Goal: Information Seeking & Learning: Learn about a topic

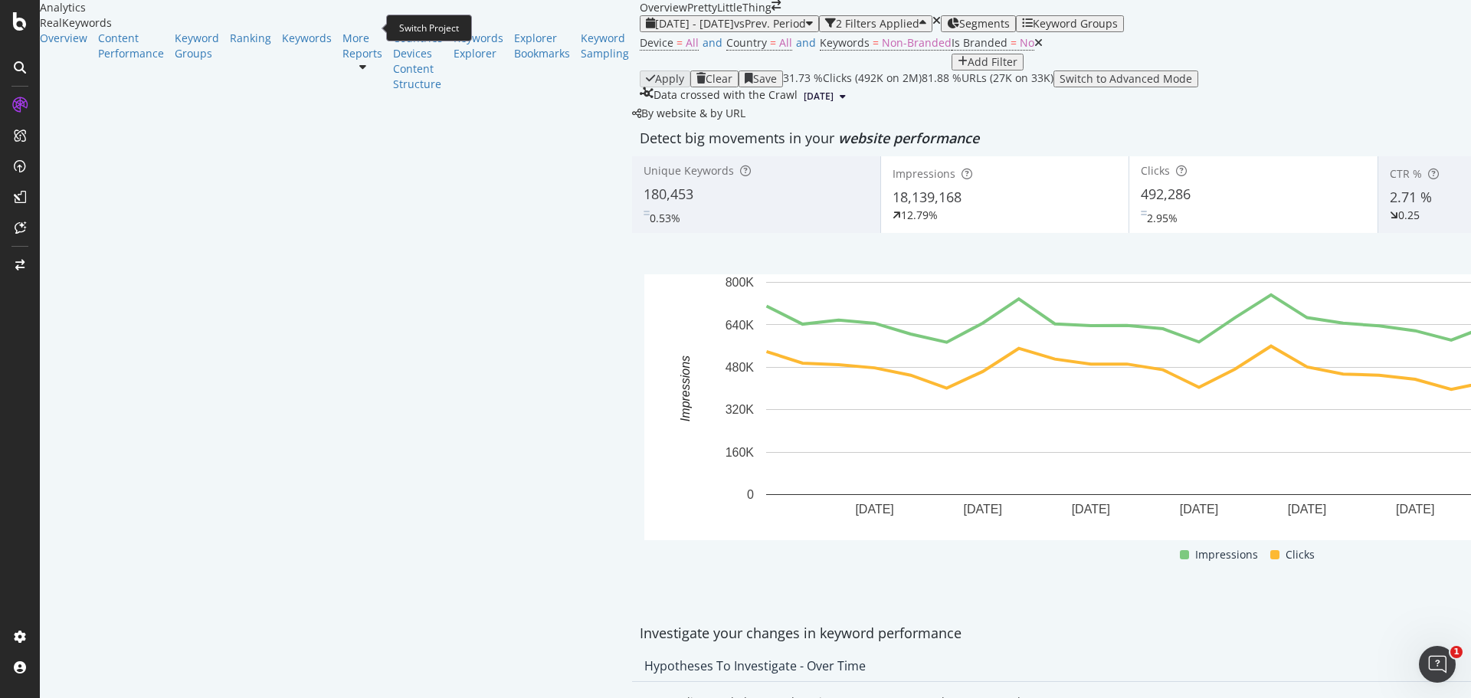
click at [772, 11] on icon "arrow-right-arrow-left" at bounding box center [776, 5] width 9 height 11
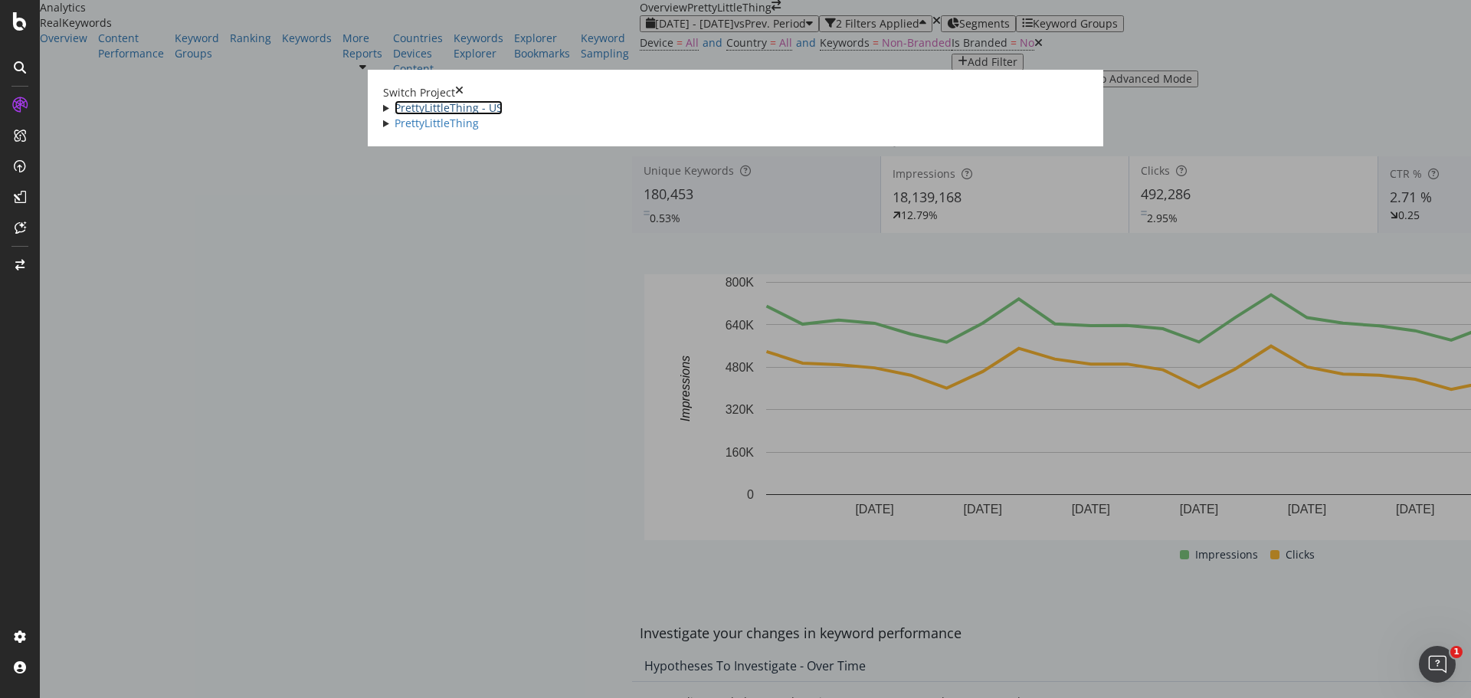
click at [395, 100] on link "PrettyLittleThing - US" at bounding box center [449, 107] width 108 height 15
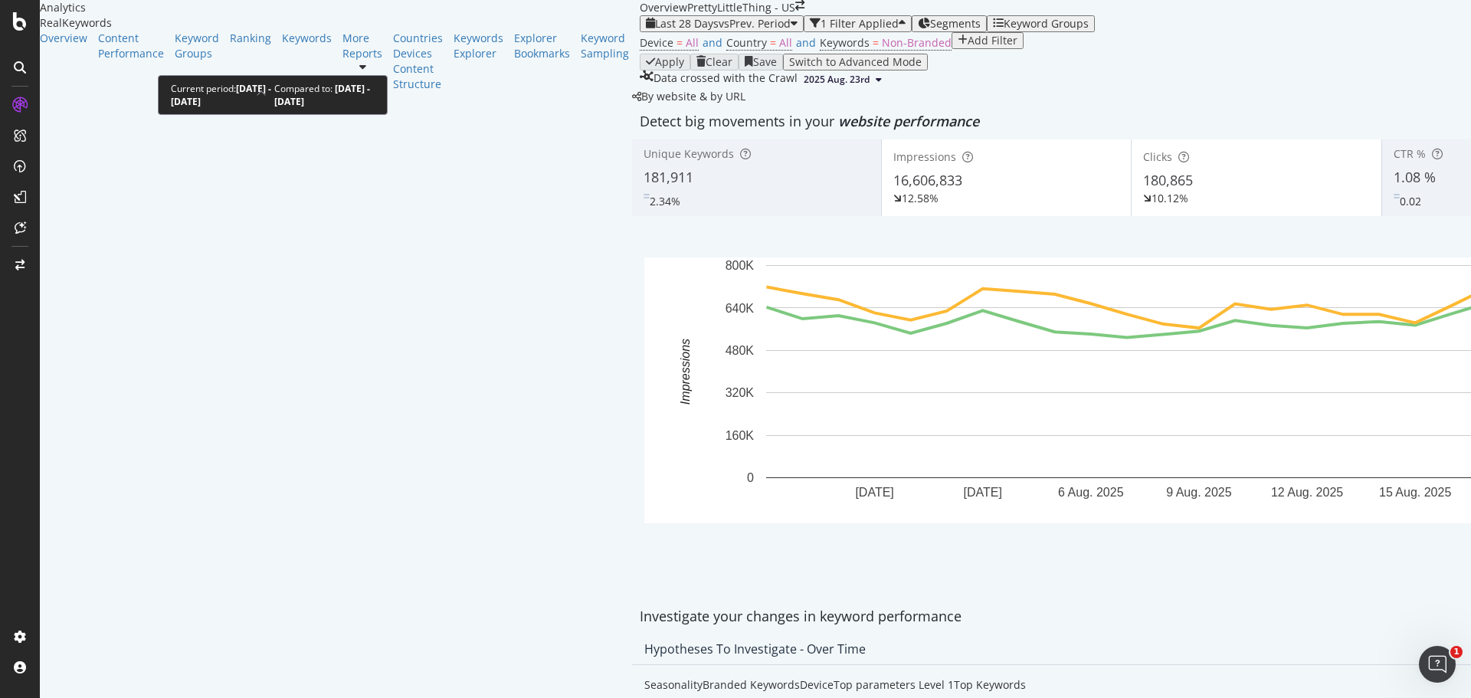
click at [719, 31] on span "vs Prev. Period" at bounding box center [755, 23] width 72 height 15
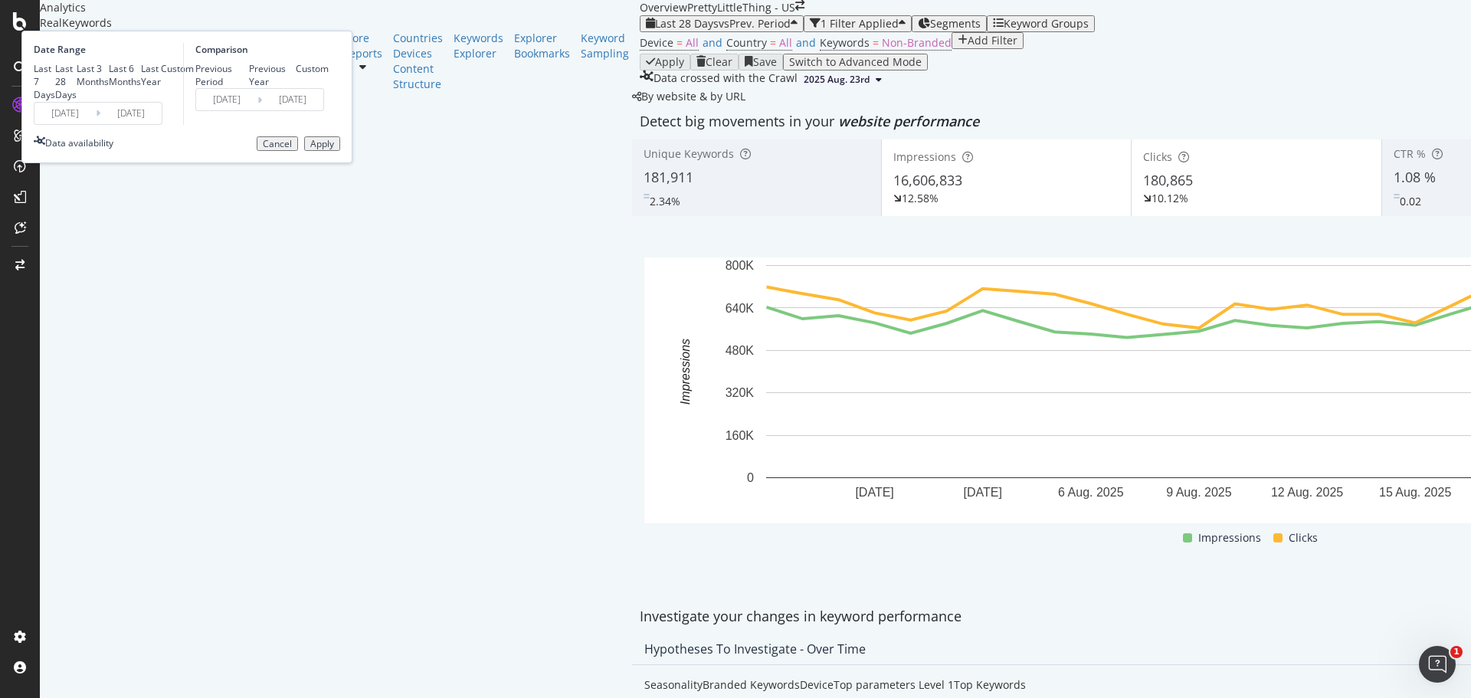
click at [161, 75] on div "Custom" at bounding box center [161, 68] width 0 height 13
click at [96, 124] on input "[DATE]" at bounding box center [64, 113] width 61 height 21
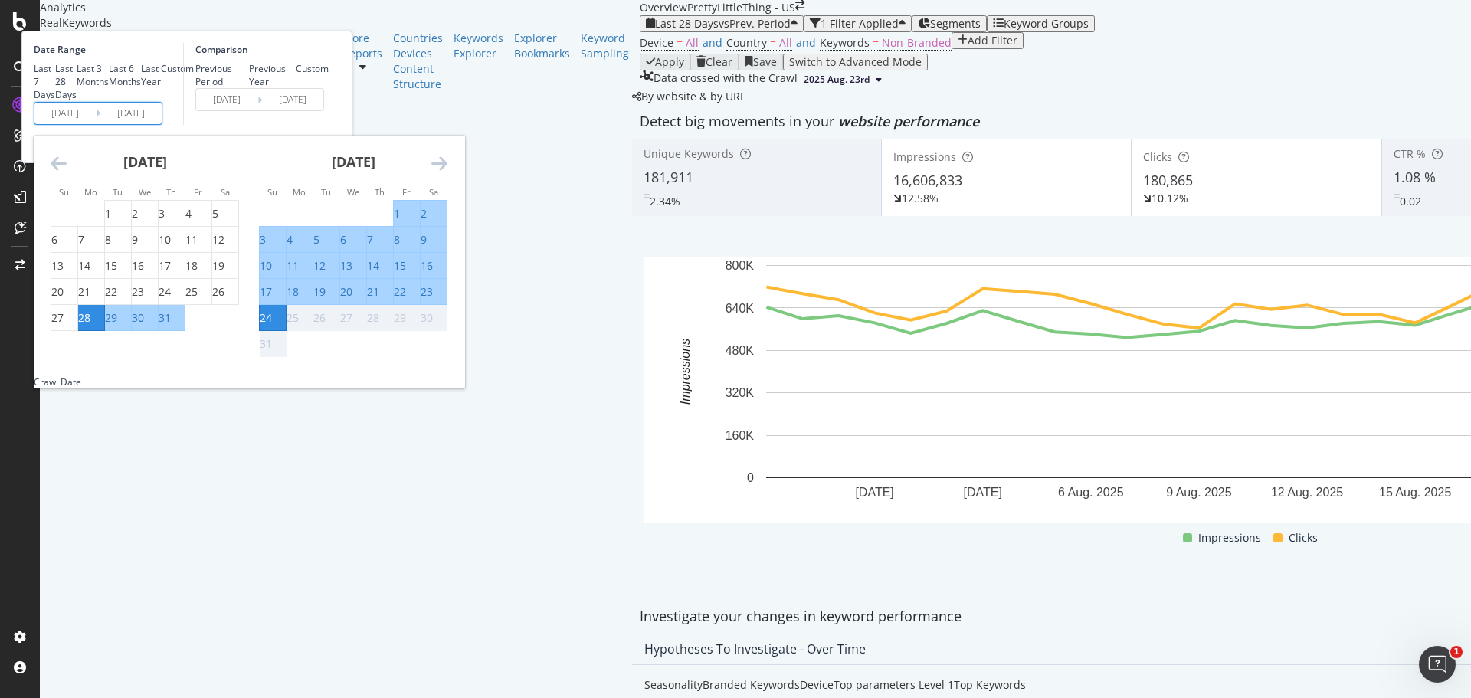
click at [67, 172] on icon "Move backward to switch to the previous month." at bounding box center [59, 163] width 16 height 18
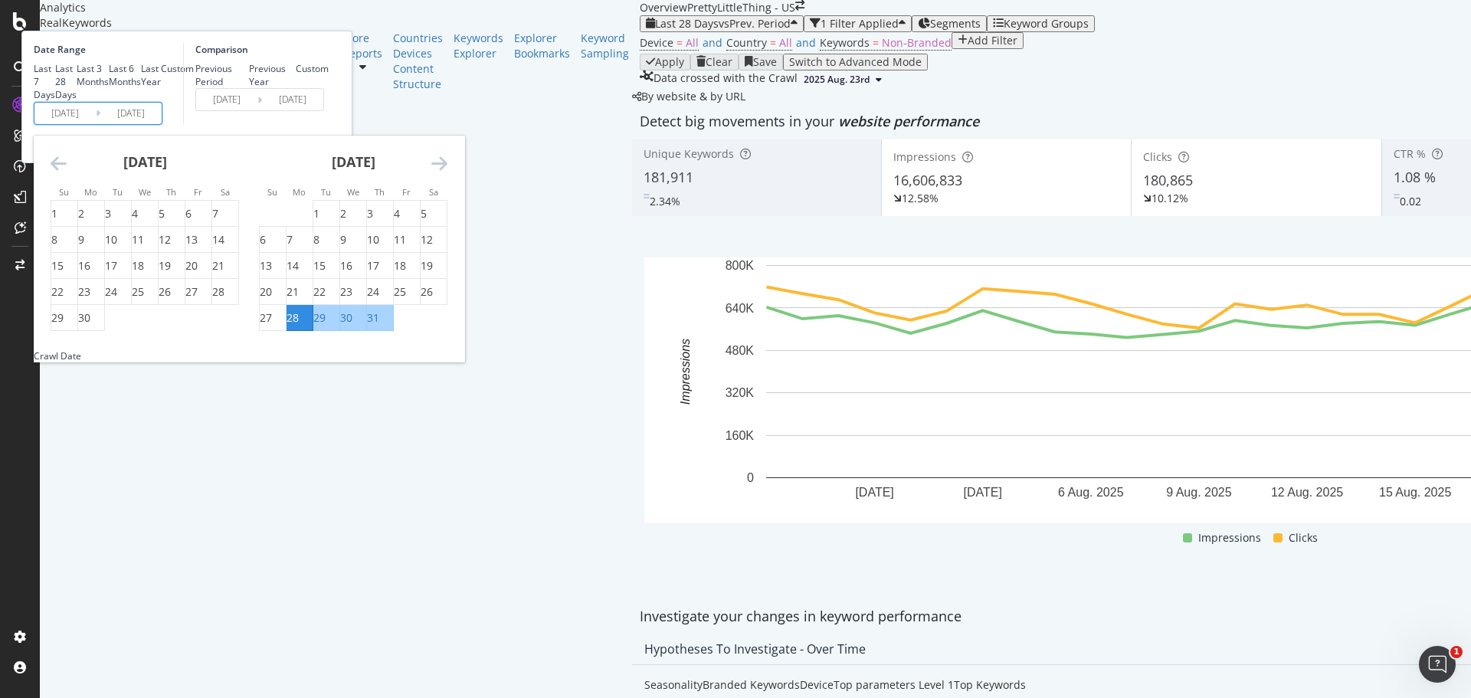
click at [67, 172] on icon "Move backward to switch to the previous month." at bounding box center [59, 163] width 16 height 18
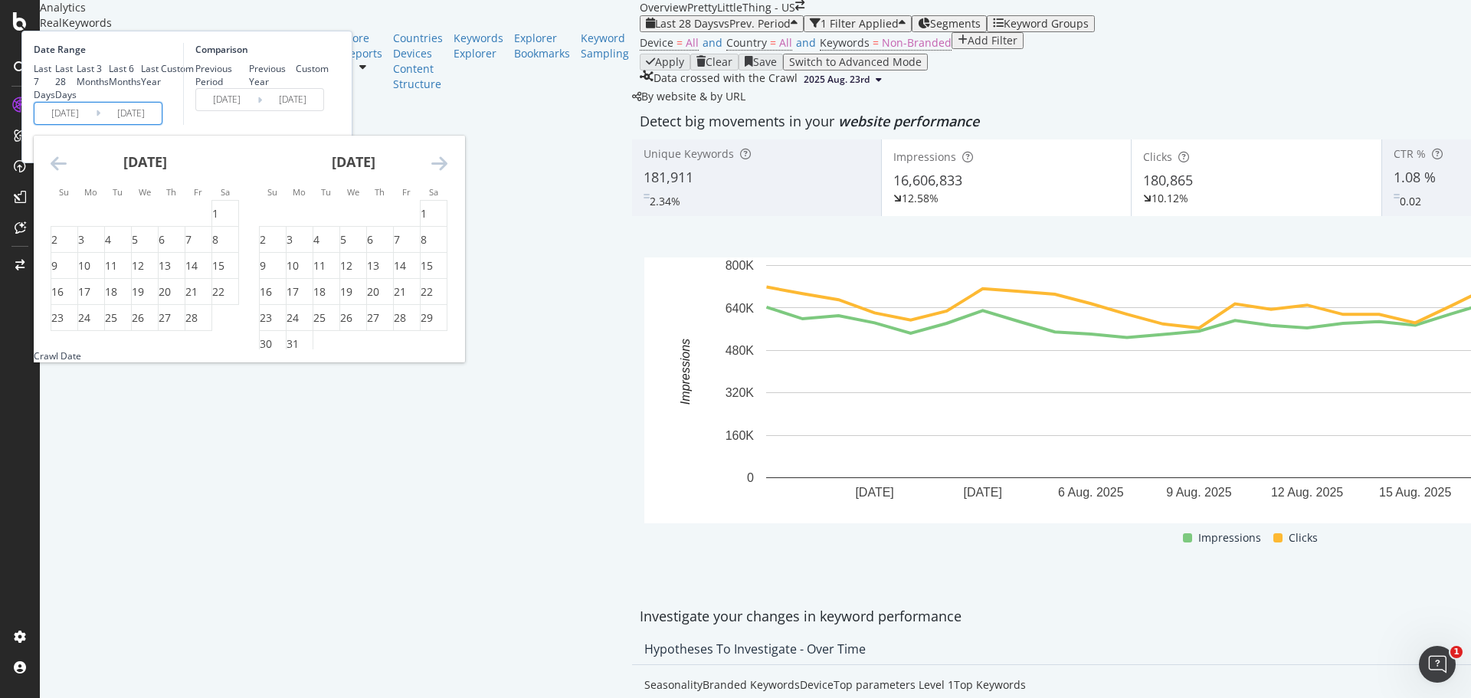
click at [67, 172] on icon "Move backward to switch to the previous month." at bounding box center [59, 163] width 16 height 18
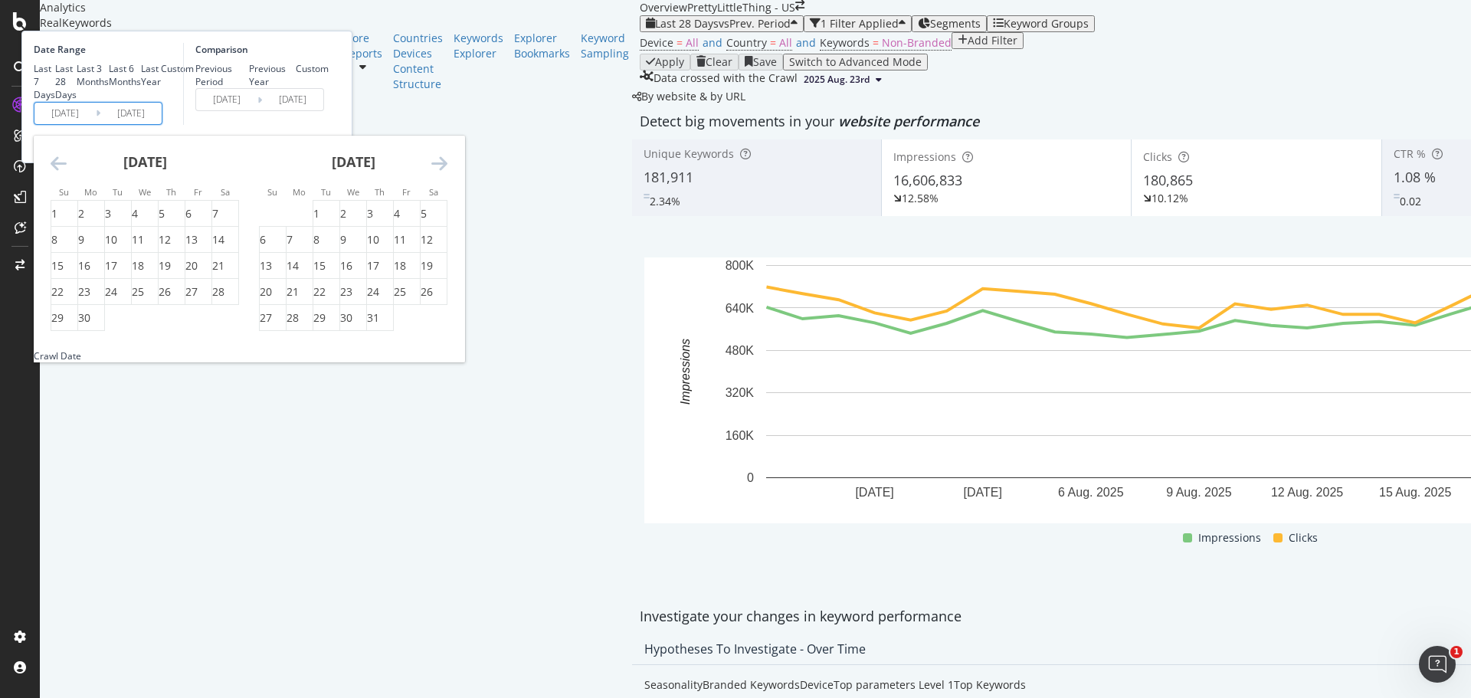
click at [67, 172] on icon "Move backward to switch to the previous month." at bounding box center [59, 163] width 16 height 18
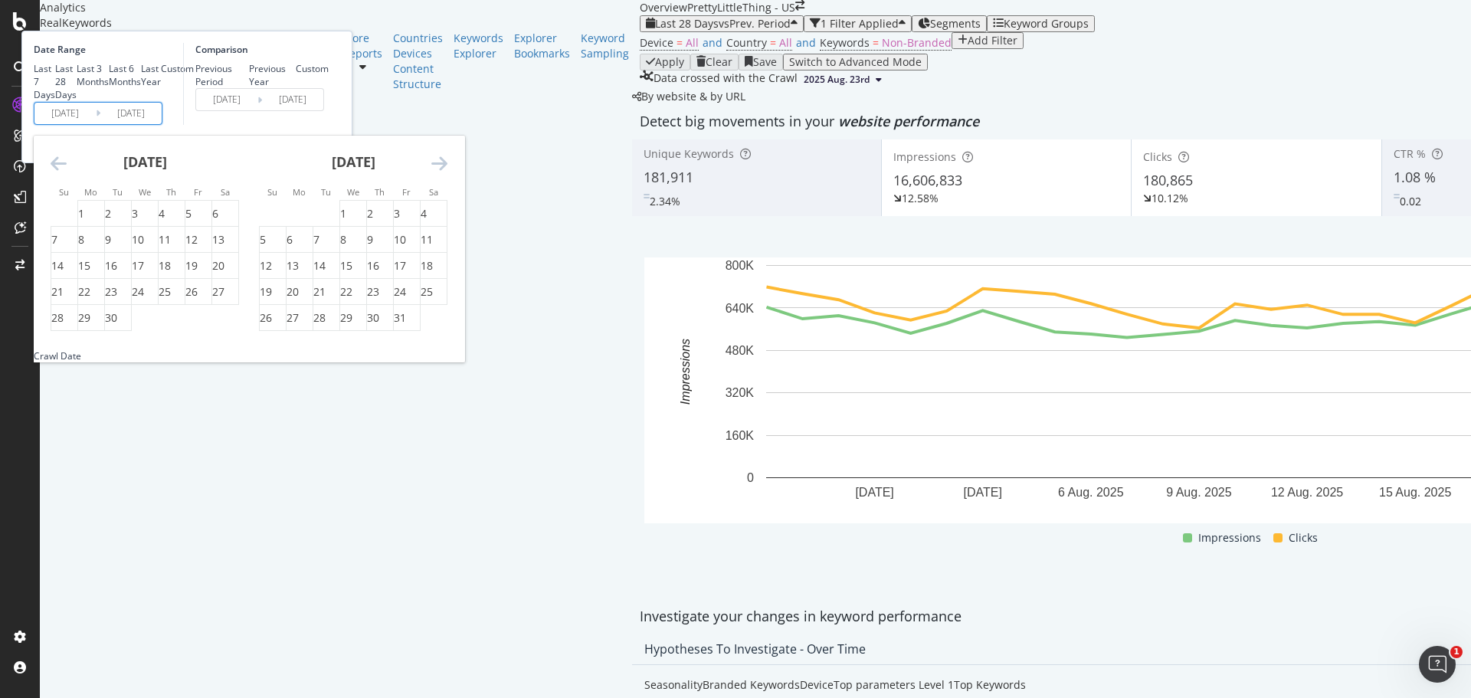
click at [67, 172] on icon "Move backward to switch to the previous month." at bounding box center [59, 163] width 16 height 18
click at [192, 221] on div "1" at bounding box center [188, 213] width 6 height 15
type input "[DATE]"
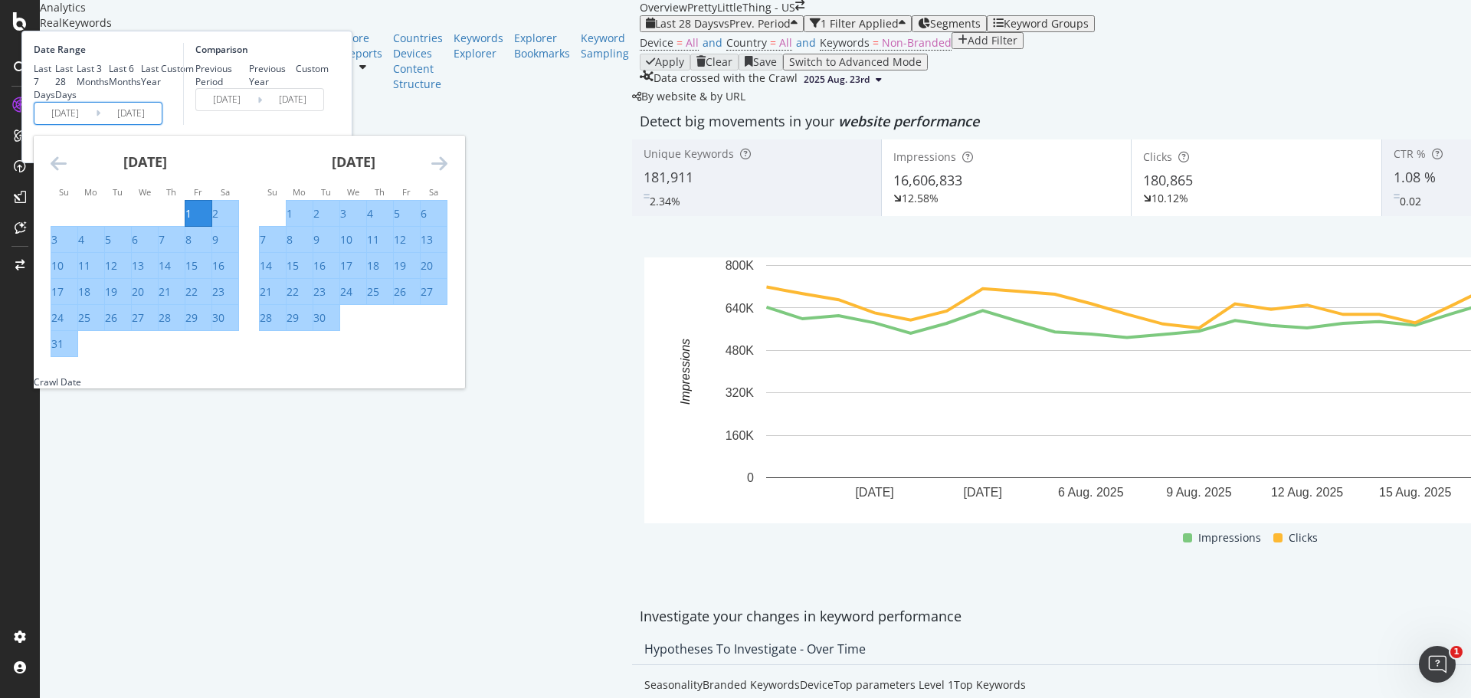
click at [448, 172] on icon "Move forward to switch to the next month." at bounding box center [439, 163] width 16 height 18
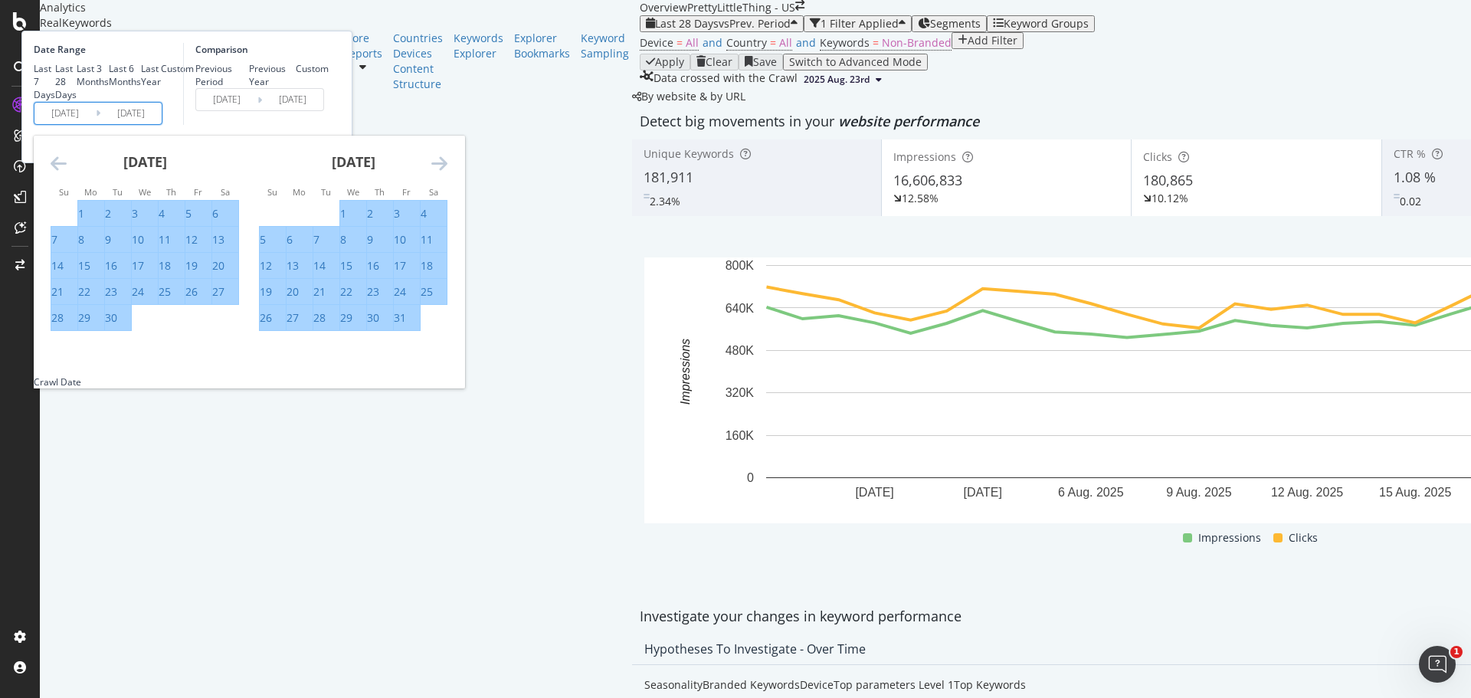
click at [448, 172] on icon "Move forward to switch to the next month." at bounding box center [439, 163] width 16 height 18
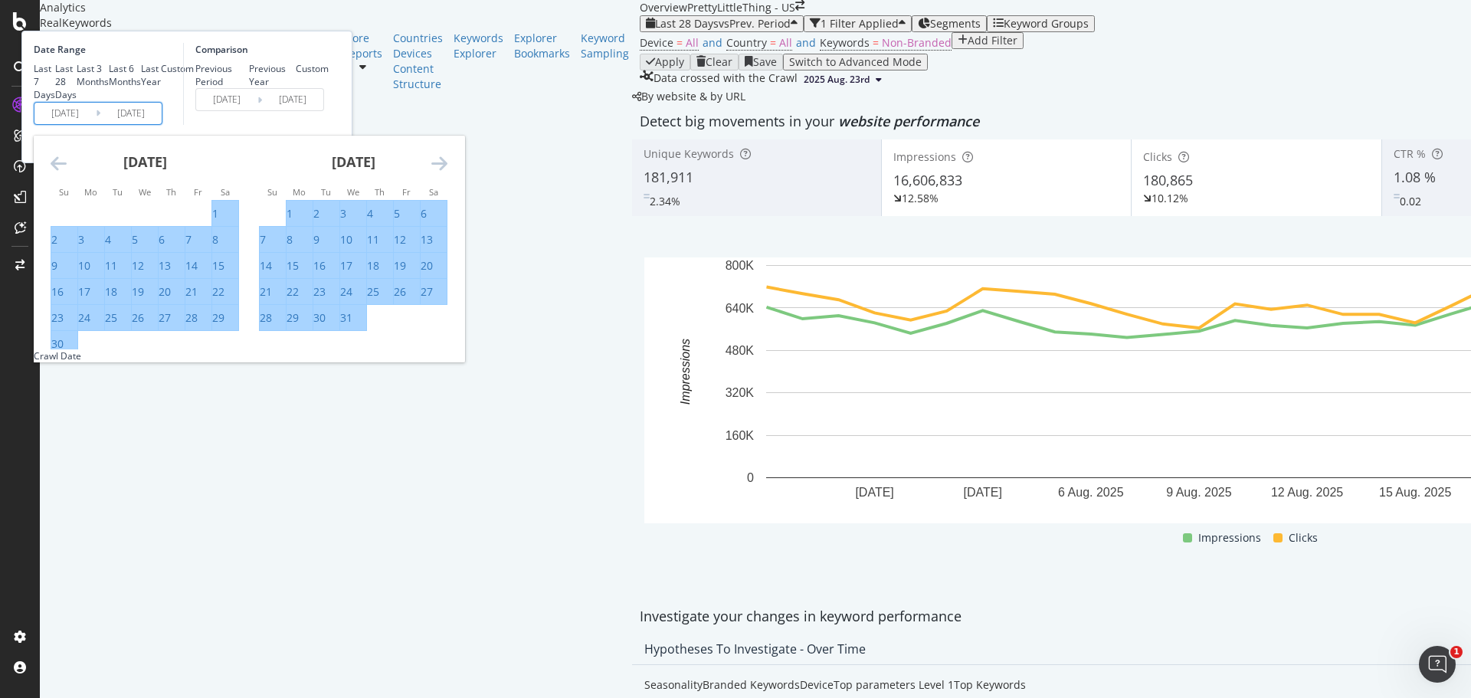
click at [448, 172] on icon "Move forward to switch to the next month." at bounding box center [439, 163] width 16 height 18
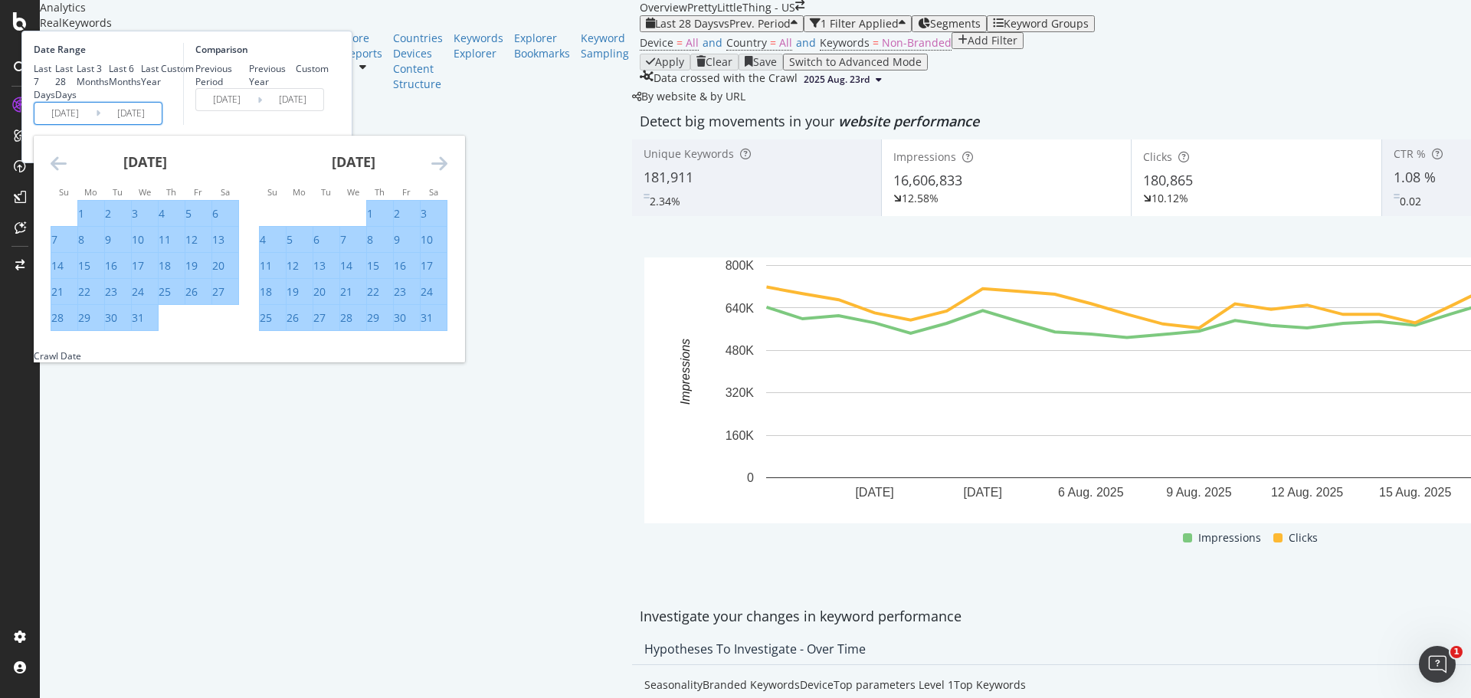
click at [448, 172] on icon "Move forward to switch to the next month." at bounding box center [439, 163] width 16 height 18
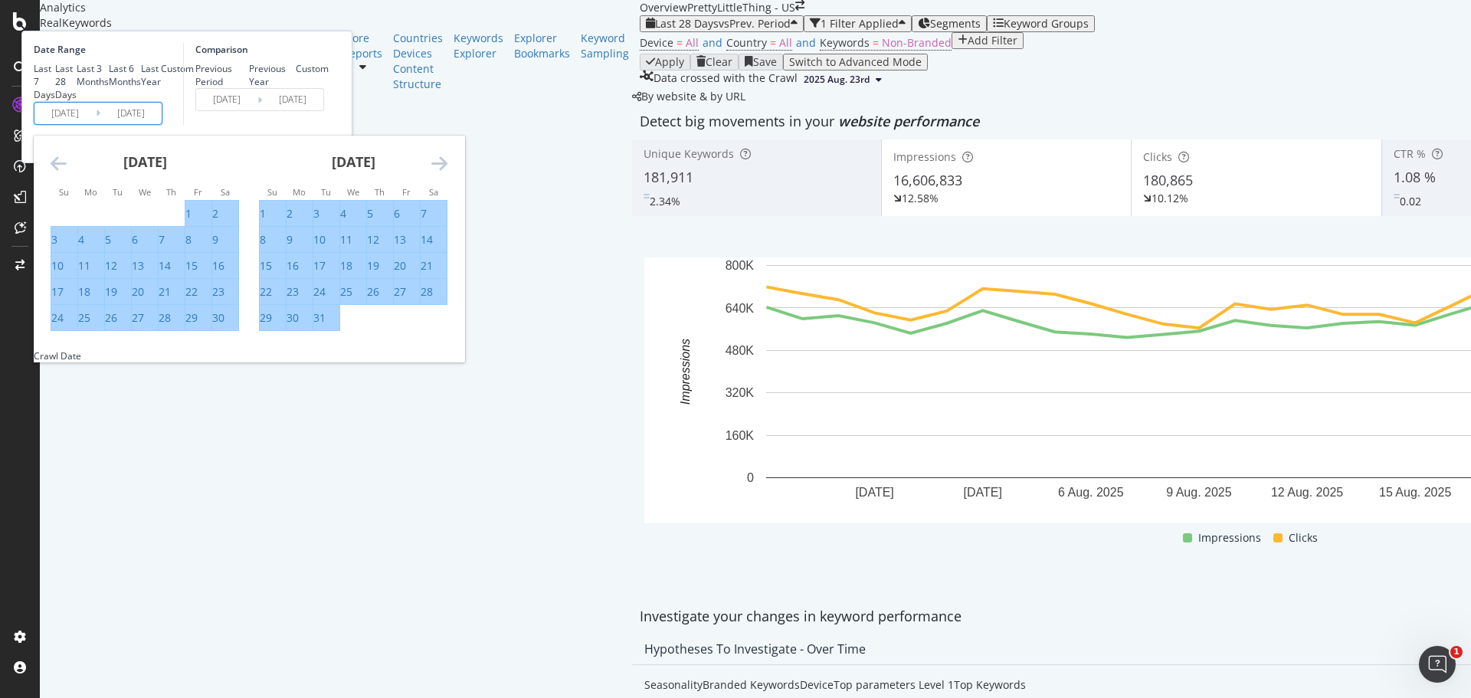
click at [448, 172] on icon "Move forward to switch to the next month." at bounding box center [439, 163] width 16 height 18
click at [406, 326] on div "28" at bounding box center [400, 317] width 12 height 15
type input "[DATE]"
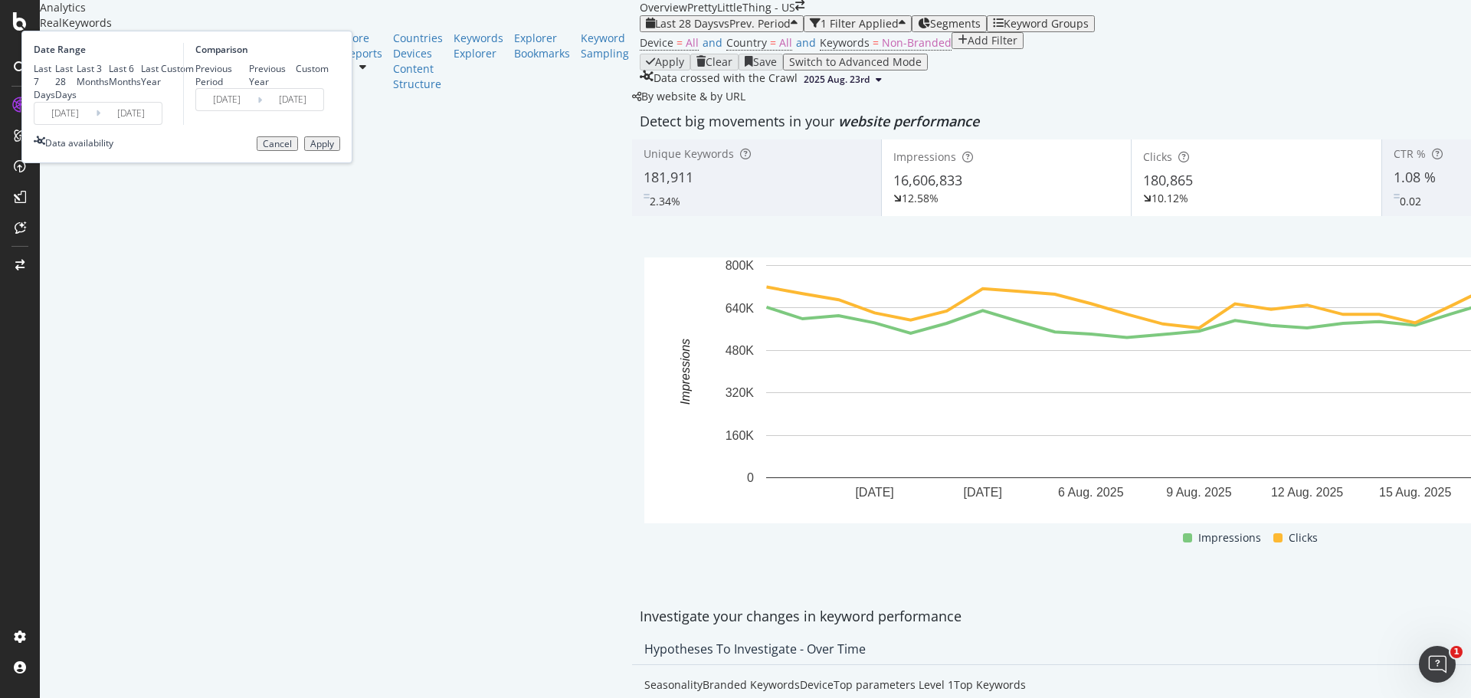
click at [257, 110] on input "[DATE]" at bounding box center [226, 99] width 61 height 21
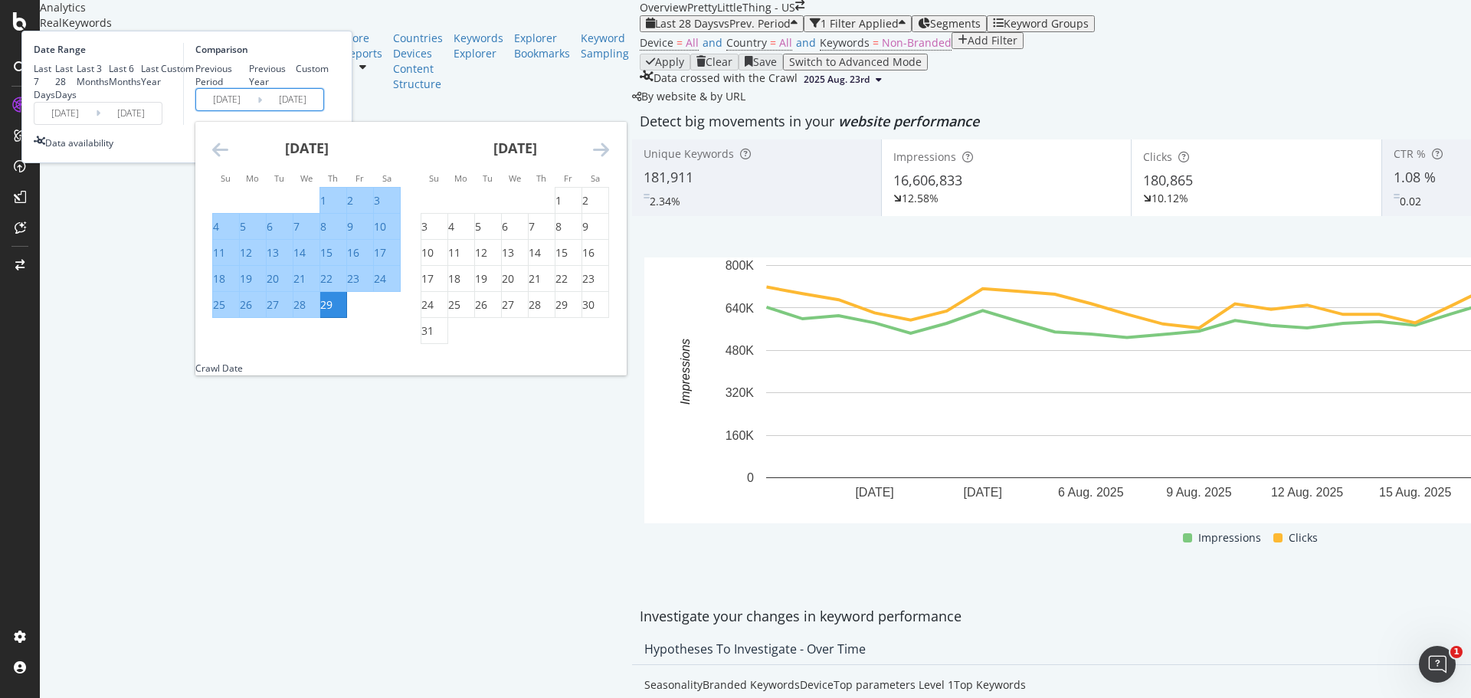
click at [228, 159] on icon "Move backward to switch to the previous month." at bounding box center [220, 149] width 16 height 18
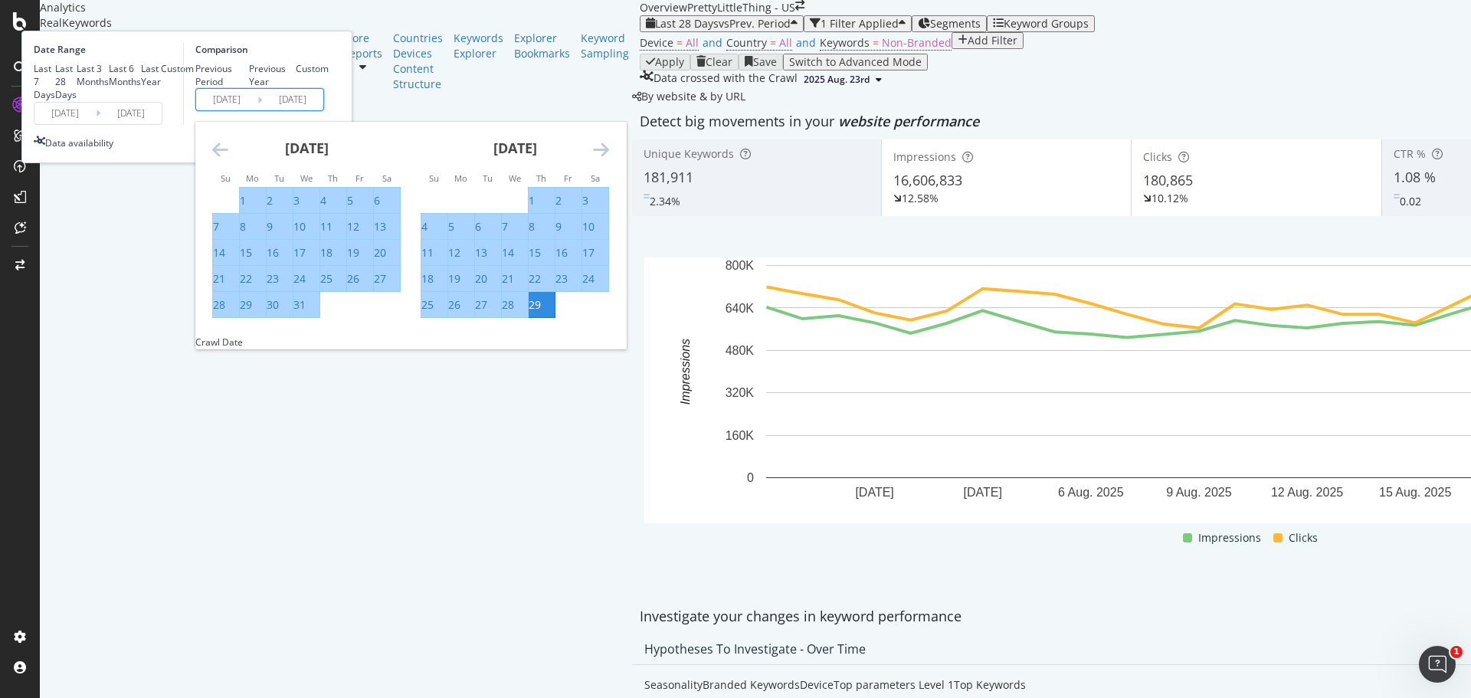
click at [228, 159] on icon "Move backward to switch to the previous month." at bounding box center [220, 149] width 16 height 18
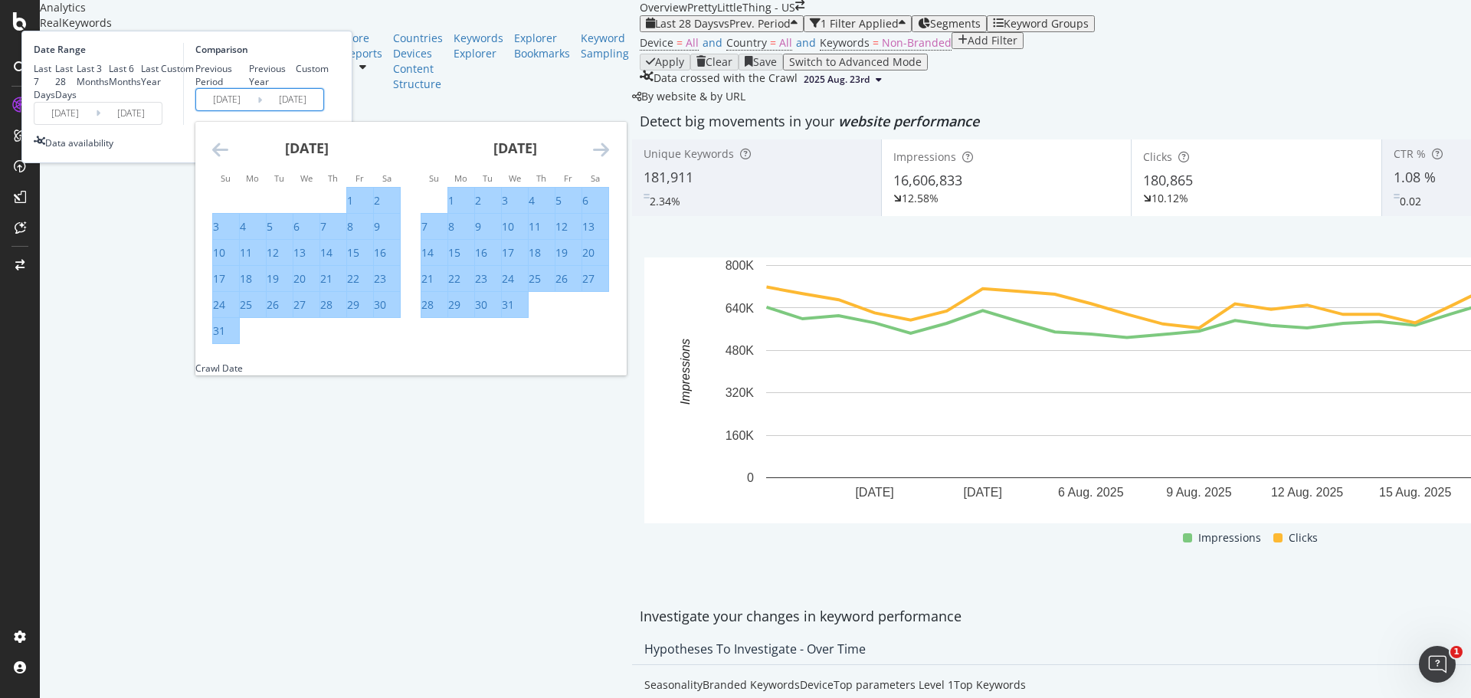
click at [228, 159] on icon "Move backward to switch to the previous month." at bounding box center [220, 149] width 16 height 18
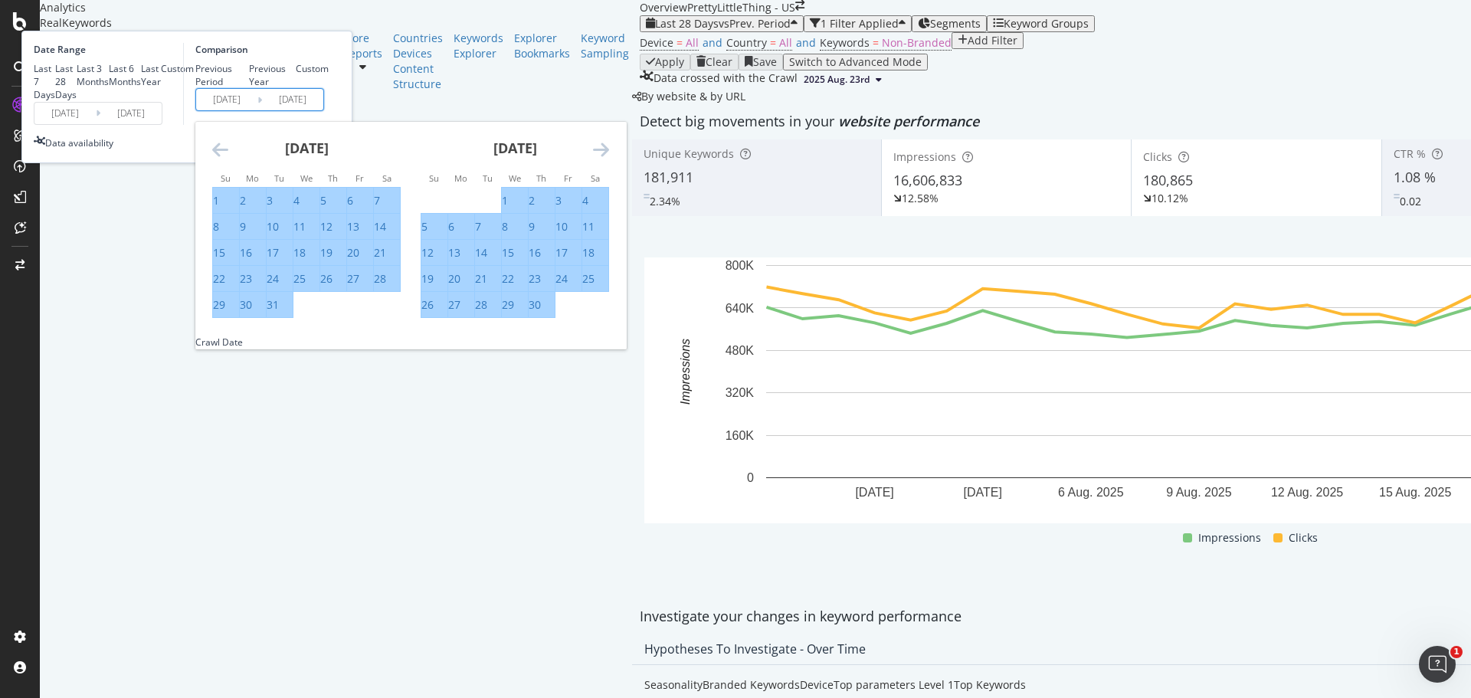
click at [228, 159] on icon "Move backward to switch to the previous month." at bounding box center [220, 149] width 16 height 18
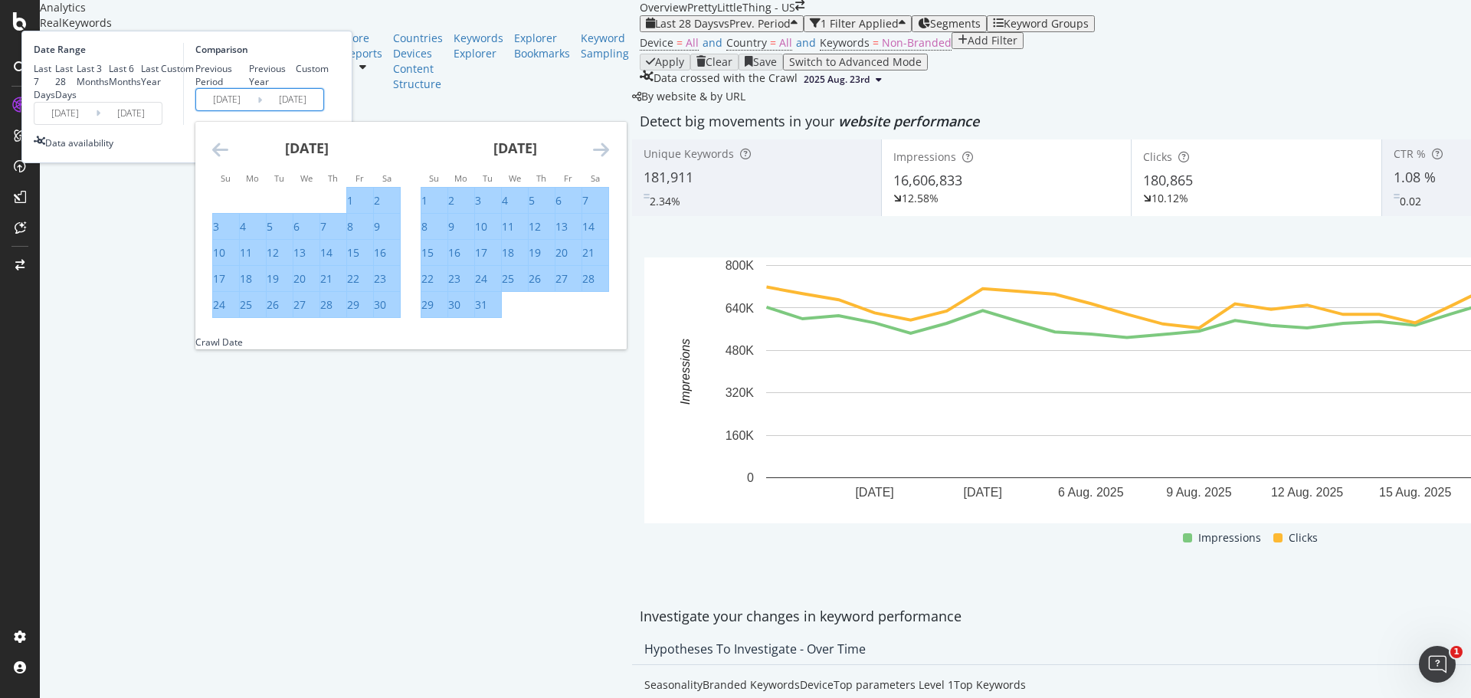
click at [228, 159] on icon "Move backward to switch to the previous month." at bounding box center [220, 149] width 16 height 18
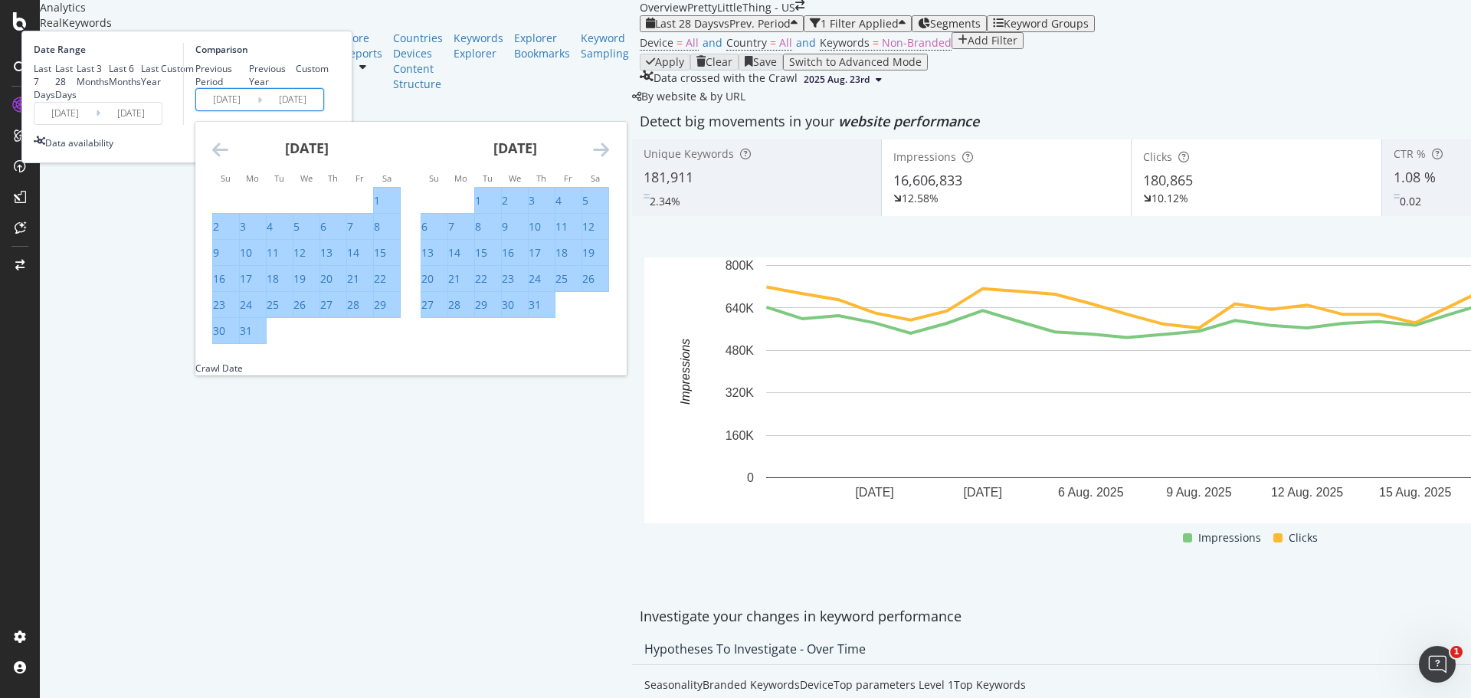
click at [228, 159] on icon "Move backward to switch to the previous month." at bounding box center [220, 149] width 16 height 18
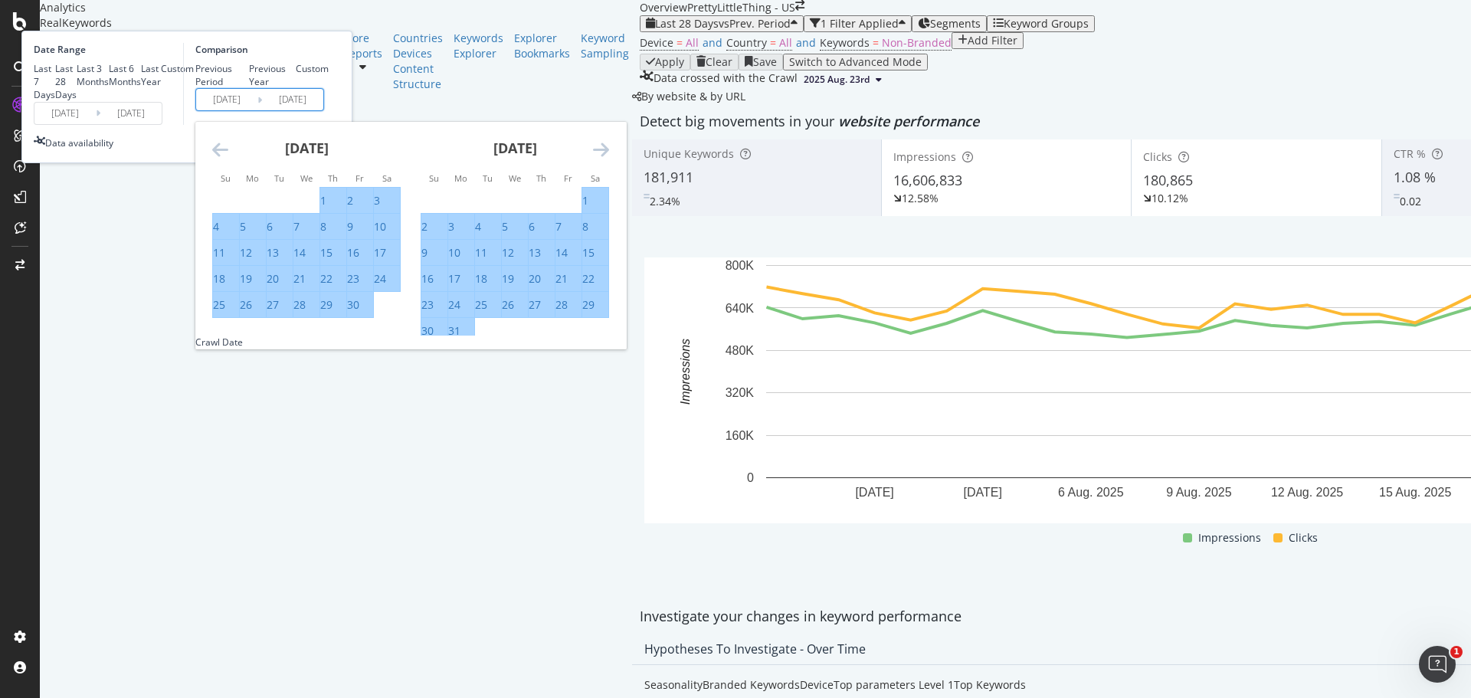
click at [228, 159] on icon "Move backward to switch to the previous month." at bounding box center [220, 149] width 16 height 18
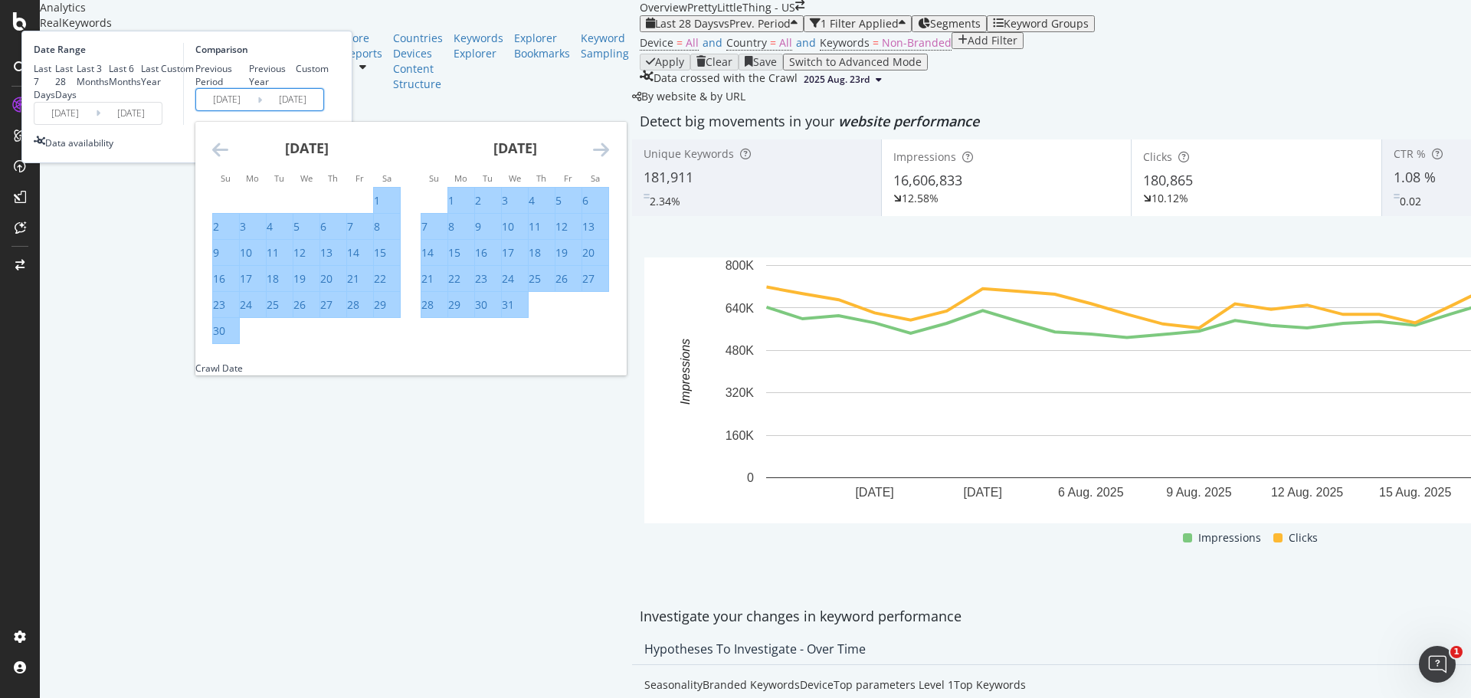
click at [228, 159] on icon "Move backward to switch to the previous month." at bounding box center [220, 149] width 16 height 18
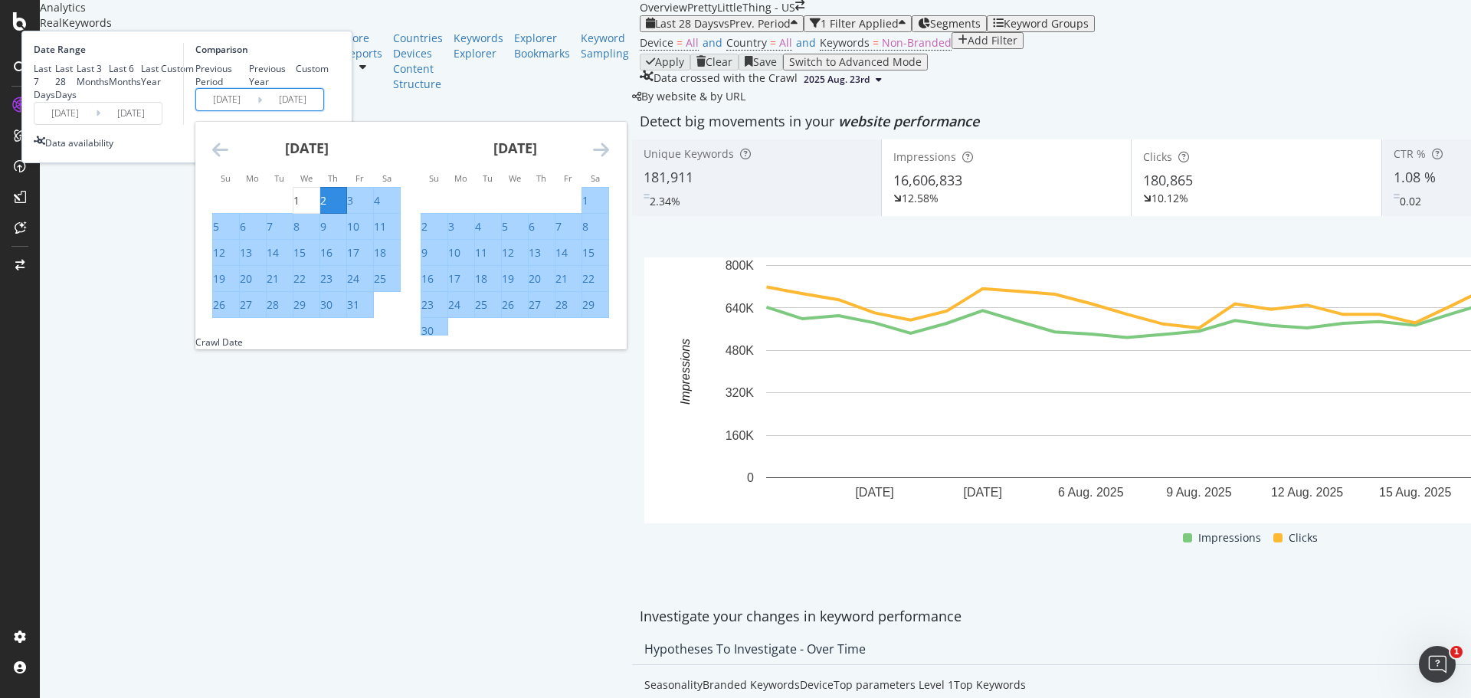
click at [228, 159] on icon "Move backward to switch to the previous month." at bounding box center [220, 149] width 16 height 18
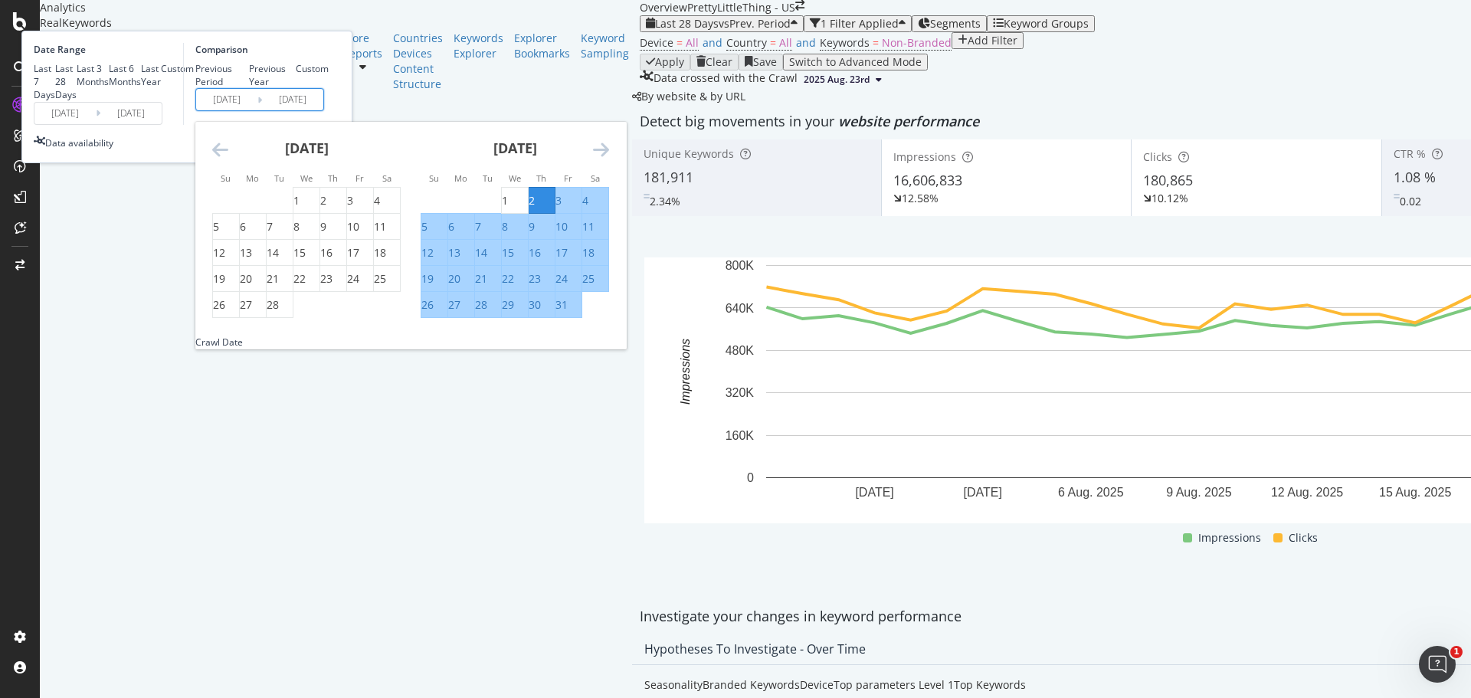
click at [353, 163] on div "Date Range Last 7 Days Last 28 Days Last 3 Months Last 6 Months Last Year Custo…" at bounding box center [186, 97] width 331 height 133
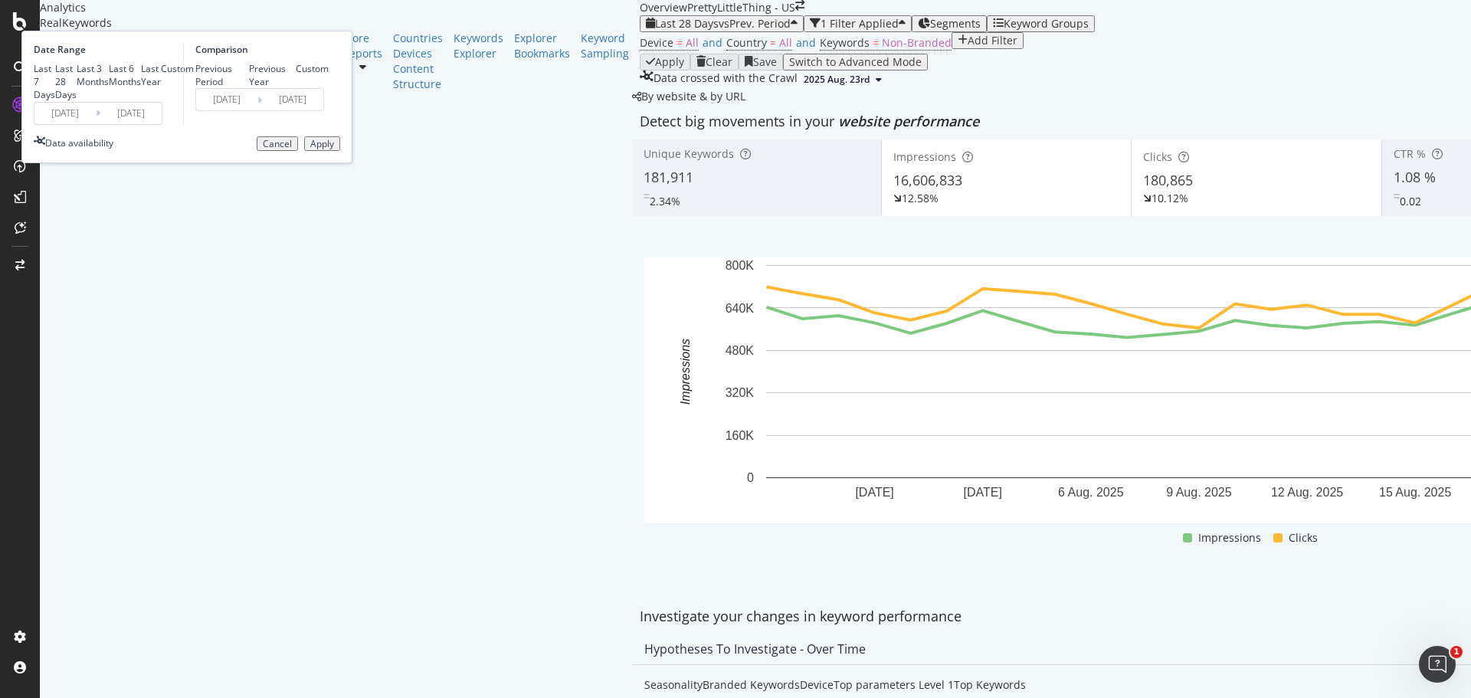
click at [334, 149] on div "Apply" at bounding box center [322, 144] width 24 height 11
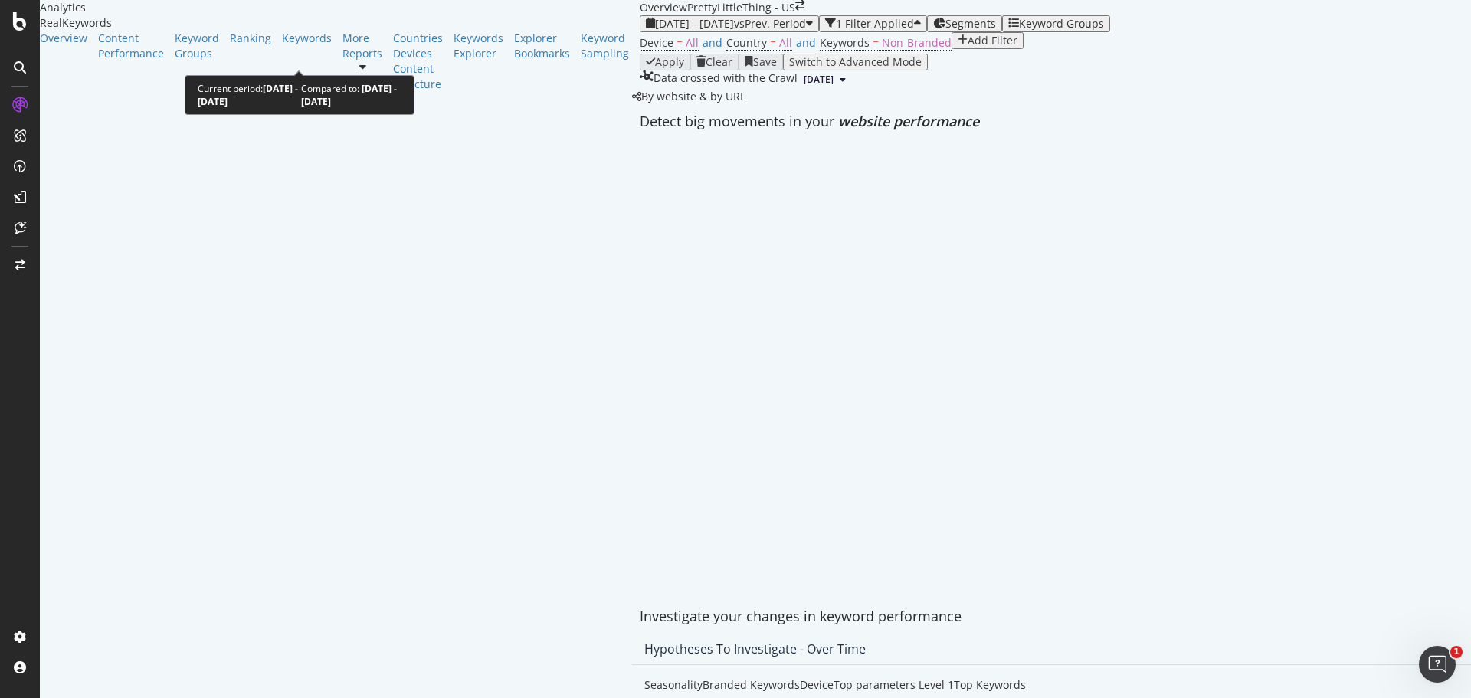
click at [646, 30] on div "[DATE] - [DATE] vs Prev. Period" at bounding box center [729, 24] width 167 height 12
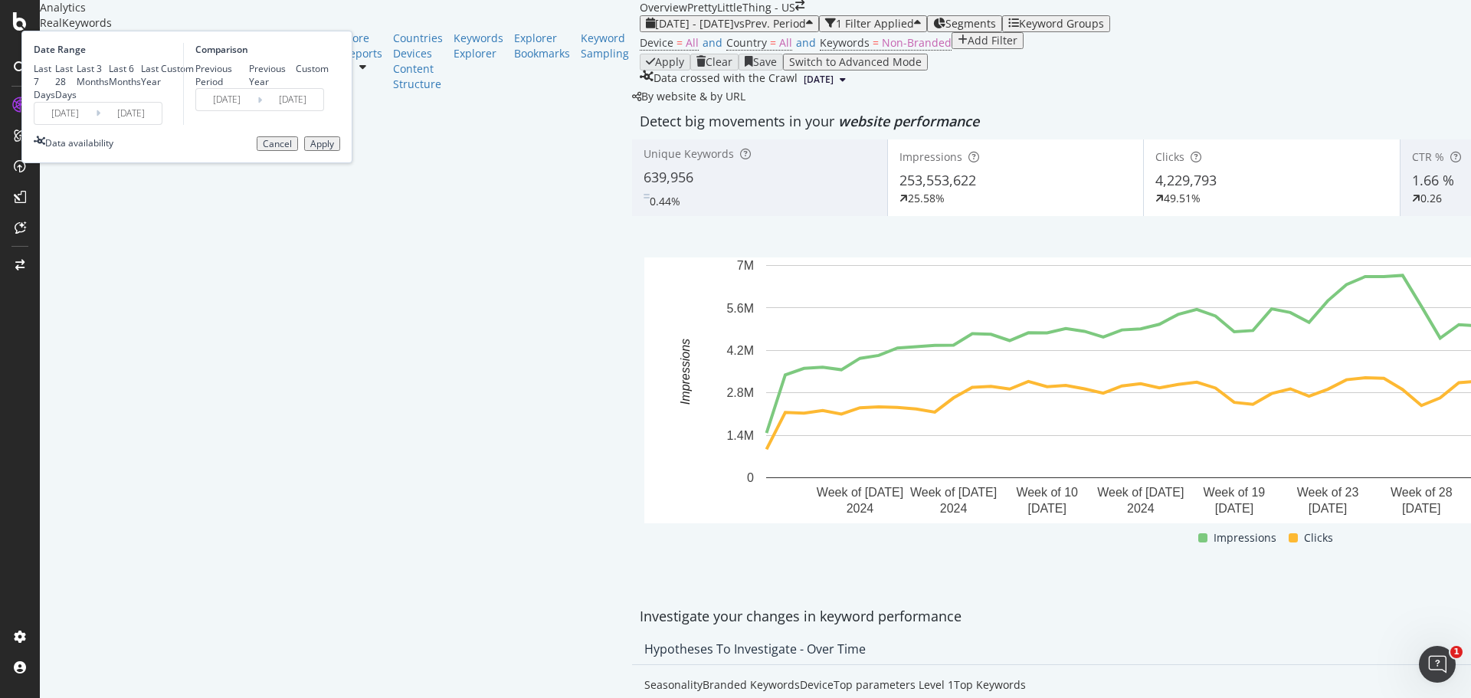
click at [848, 54] on div "Device = All and Country = All and Keywords = Non-Branded Add Filter" at bounding box center [1272, 42] width 1264 height 21
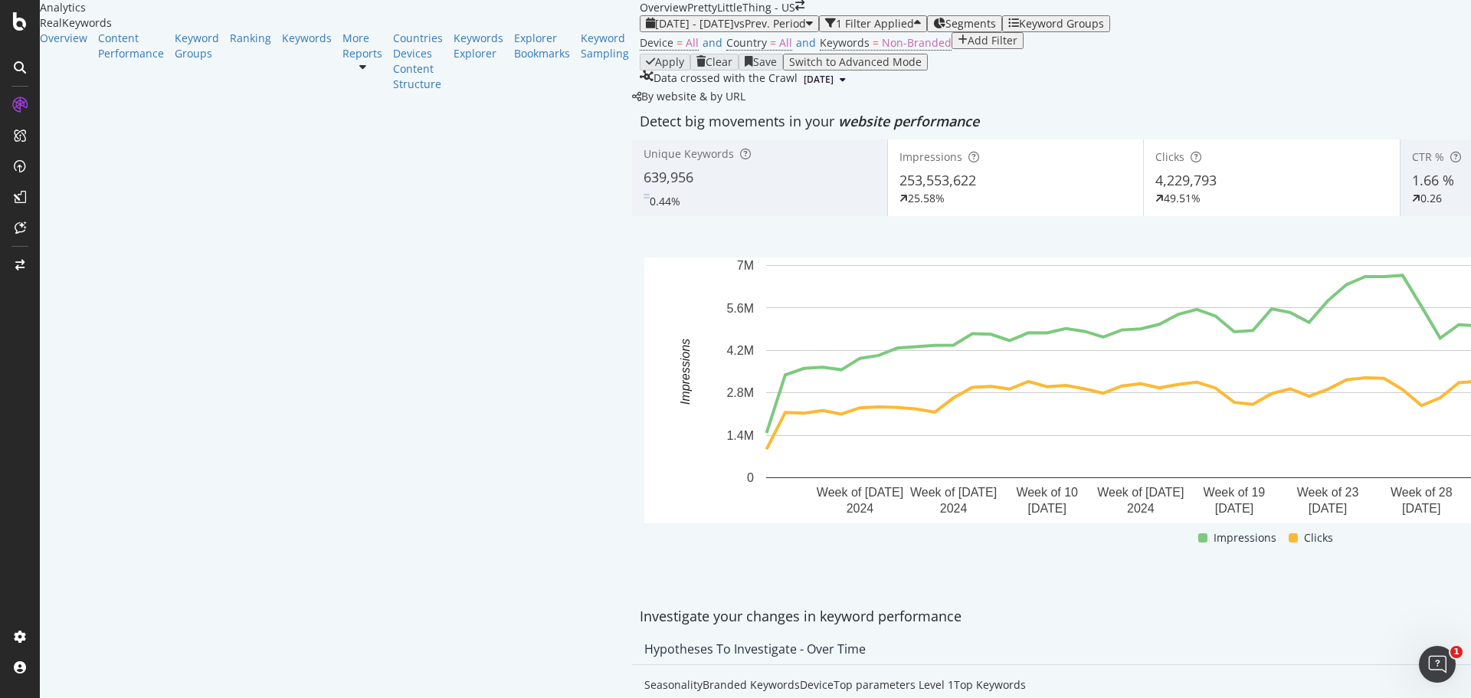
click at [713, 54] on div "Device = All and Country = All and Keywords = Non-Branded Add Filter" at bounding box center [1272, 42] width 1264 height 21
click at [795, 11] on icon "arrow-right-arrow-left" at bounding box center [799, 5] width 9 height 11
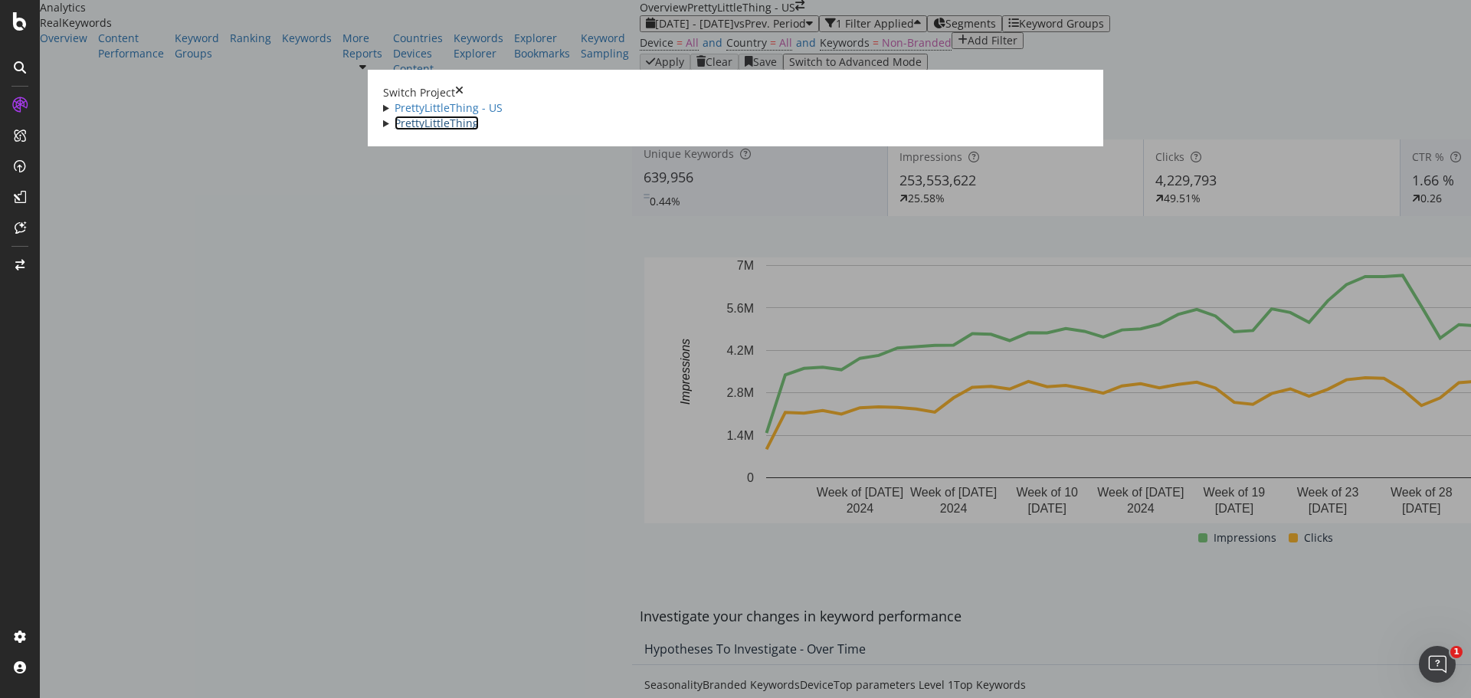
click at [395, 130] on link "PrettyLittleThing" at bounding box center [437, 123] width 84 height 15
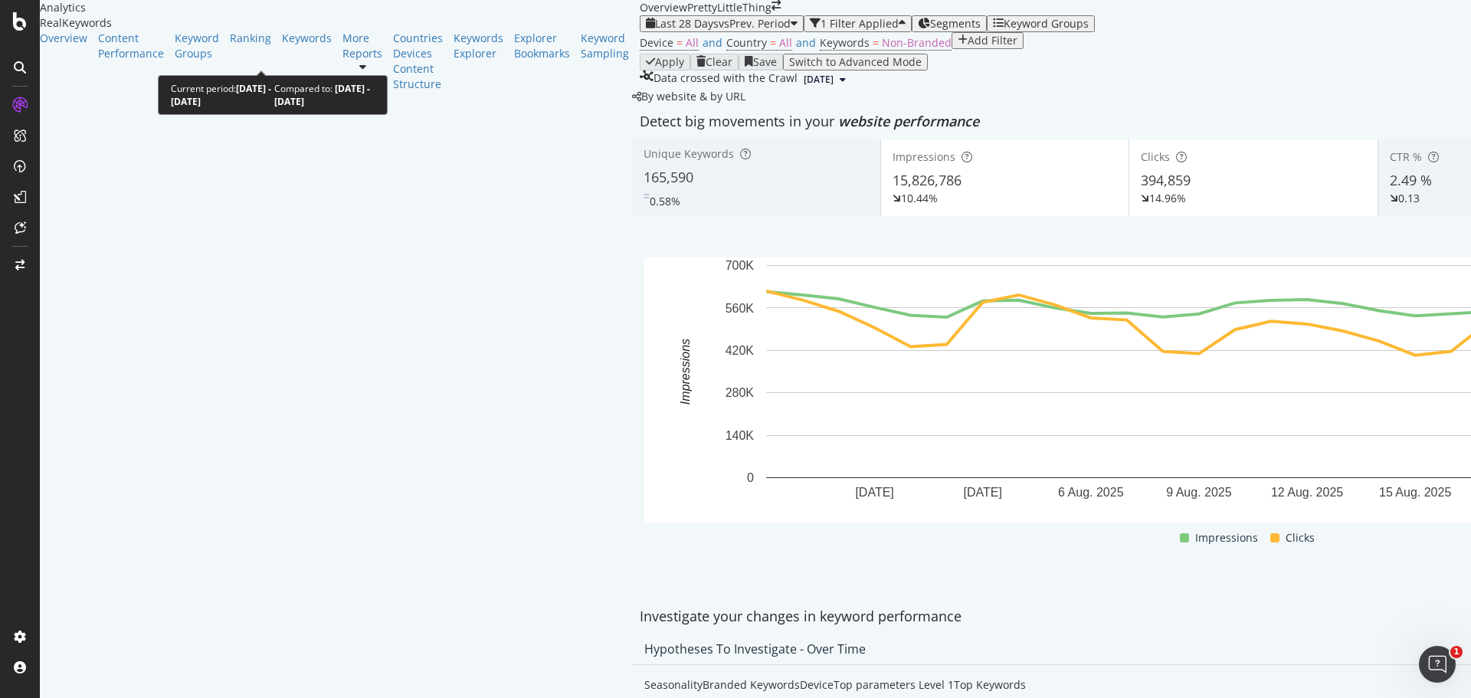
click at [719, 31] on span "vs Prev. Period" at bounding box center [755, 23] width 72 height 15
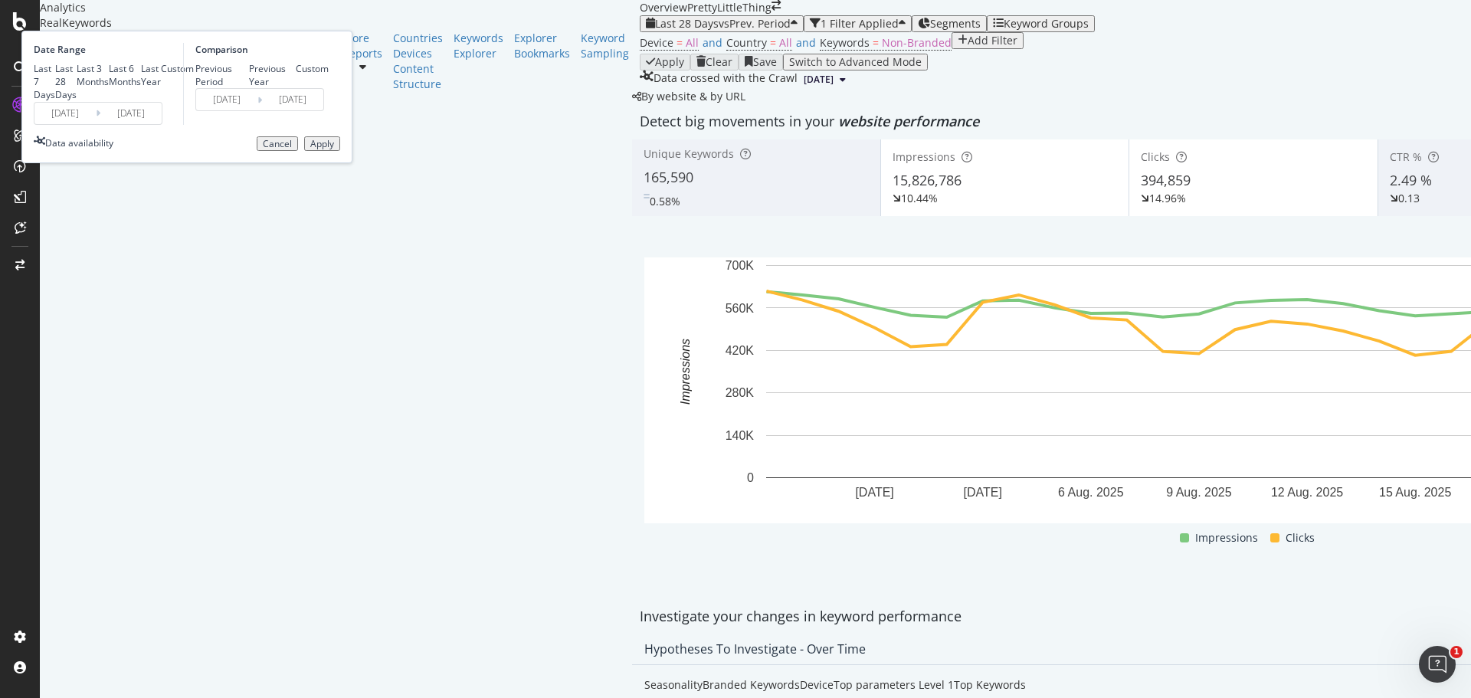
click at [194, 75] on div "Custom" at bounding box center [177, 68] width 33 height 13
click at [96, 124] on input "[DATE]" at bounding box center [64, 113] width 61 height 21
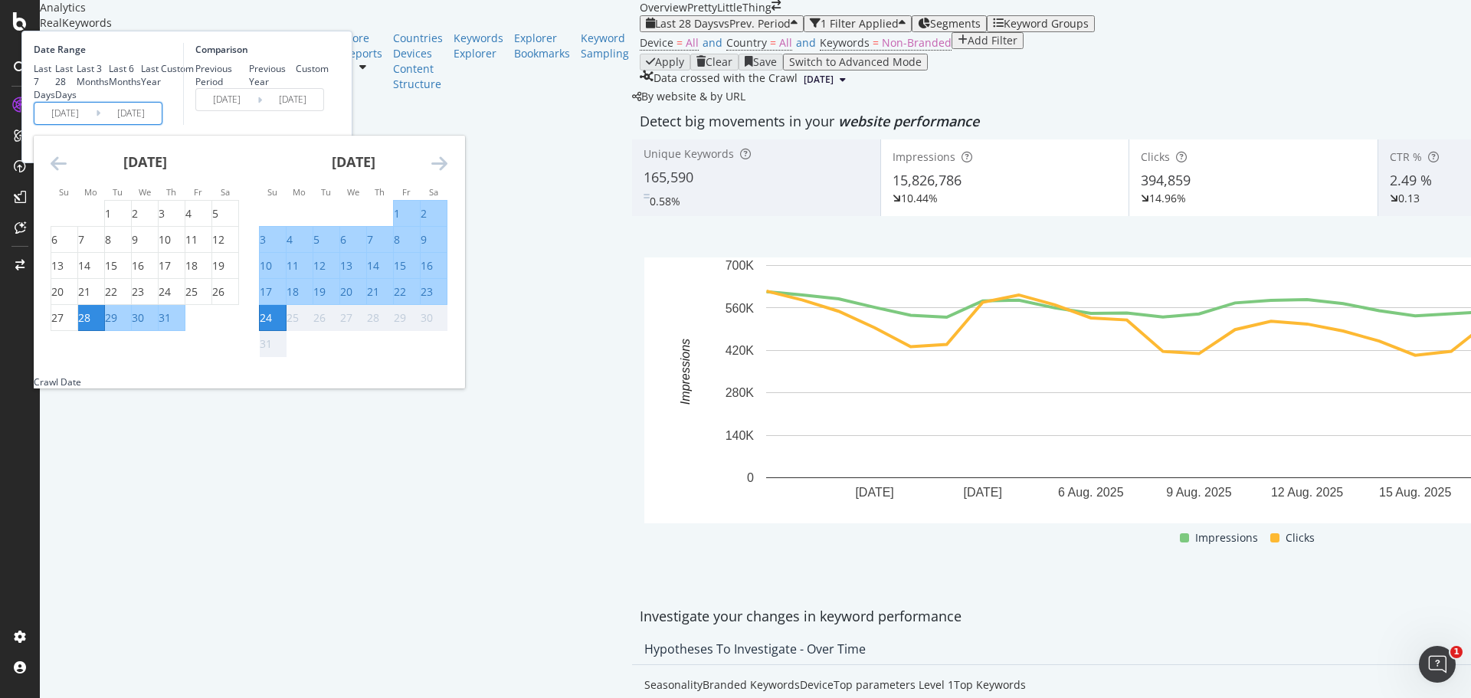
click at [238, 201] on div "[DATE]" at bounding box center [145, 168] width 189 height 65
click at [67, 172] on icon "Move backward to switch to the previous month." at bounding box center [59, 163] width 16 height 18
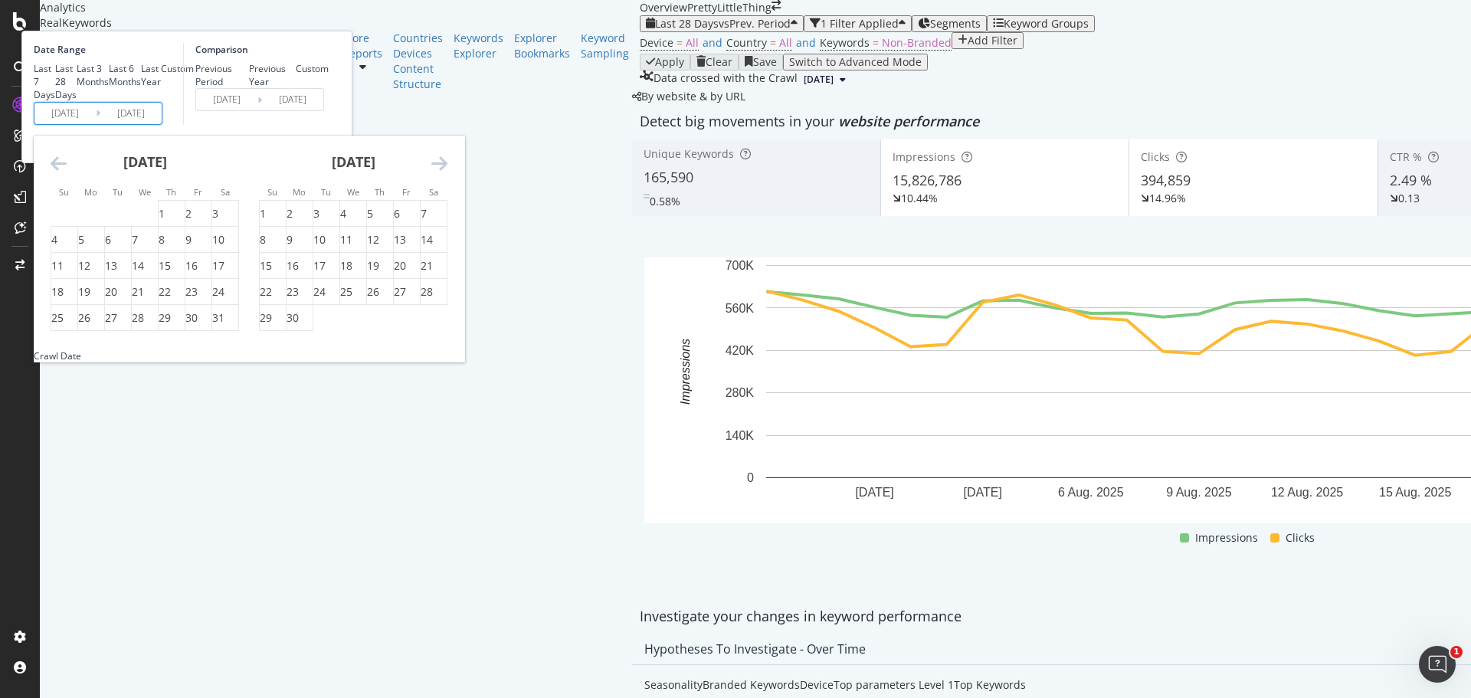
click at [67, 172] on icon "Move backward to switch to the previous month." at bounding box center [59, 163] width 16 height 18
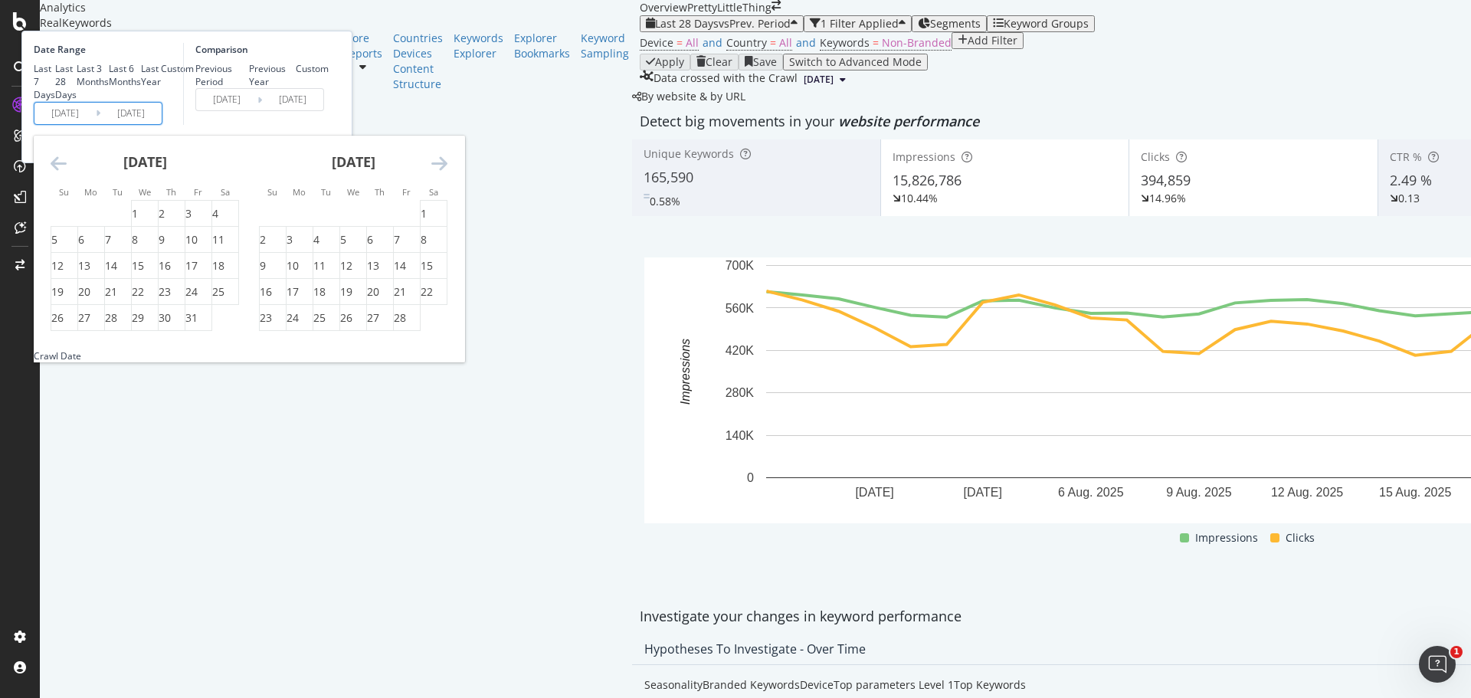
click at [67, 172] on icon "Move backward to switch to the previous month." at bounding box center [59, 163] width 16 height 18
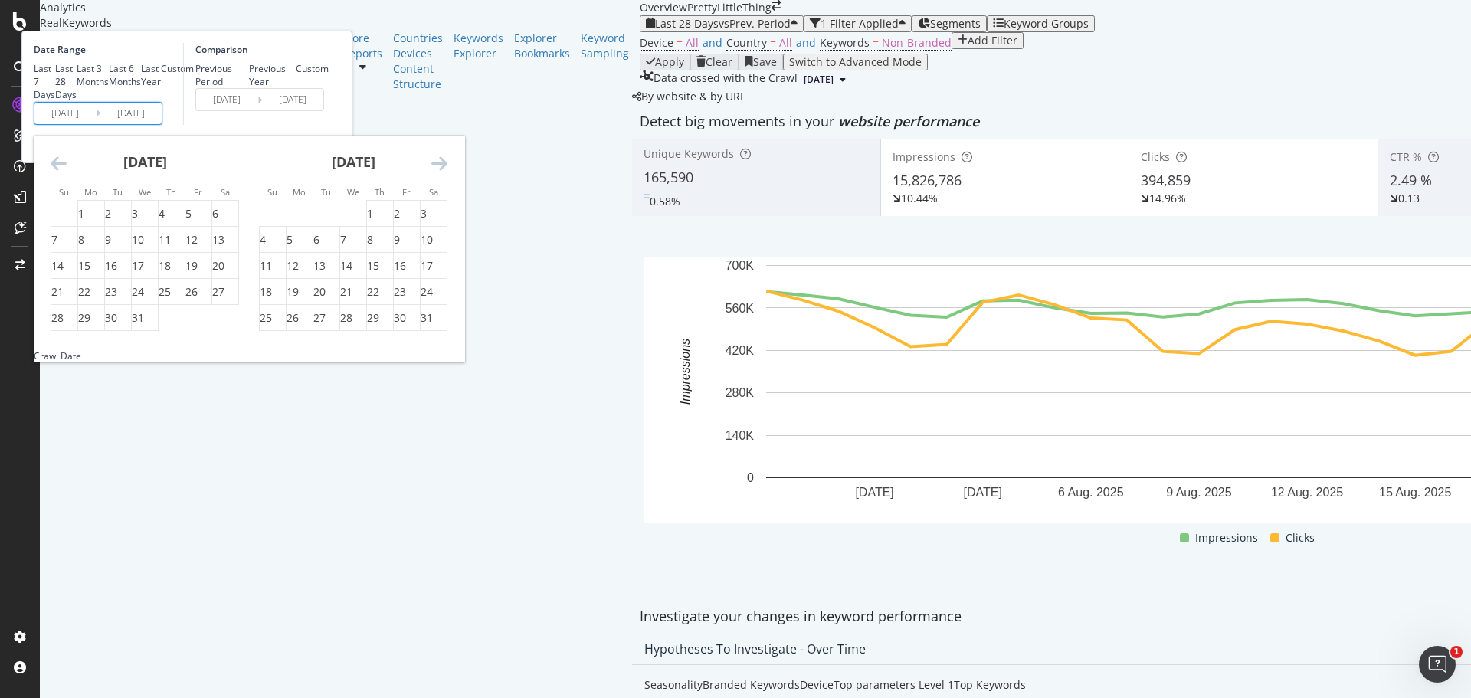
click at [67, 172] on icon "Move backward to switch to the previous month." at bounding box center [59, 163] width 16 height 18
click at [192, 221] on div "1" at bounding box center [188, 213] width 6 height 15
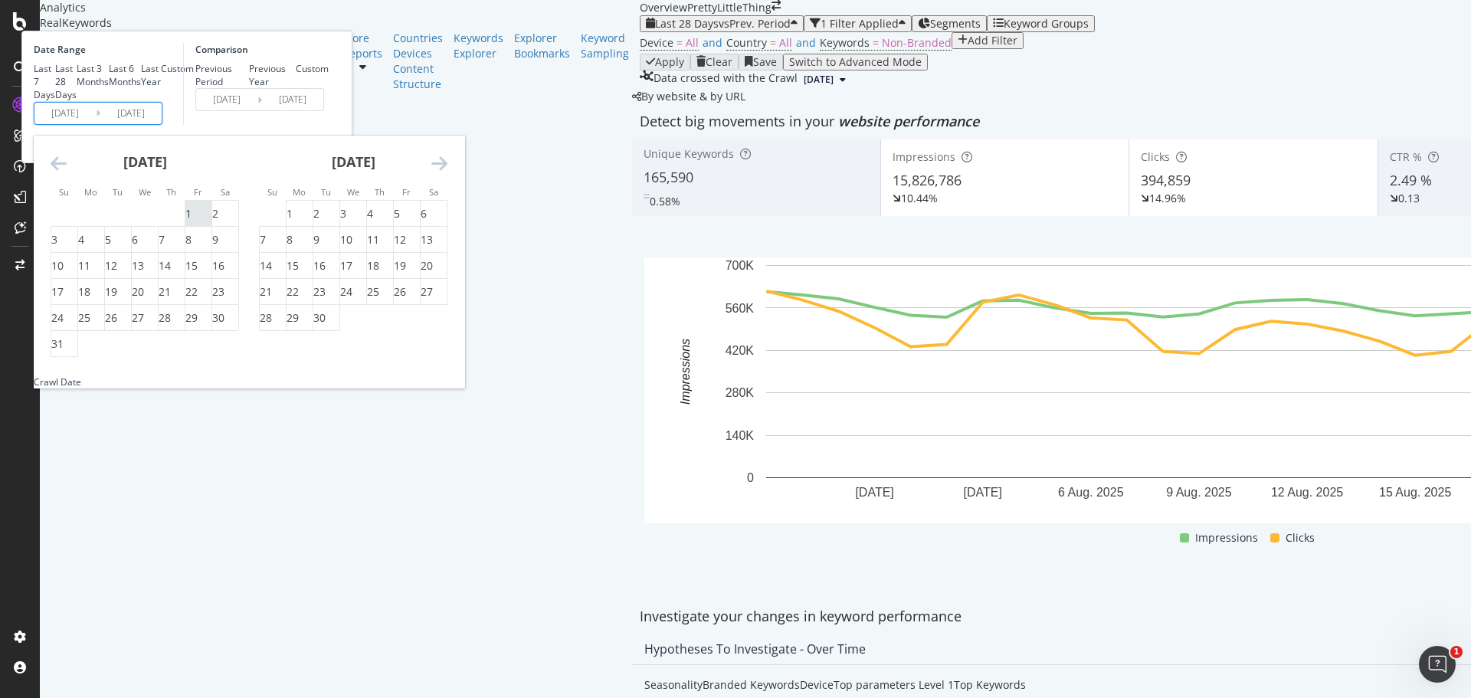
type input "[DATE]"
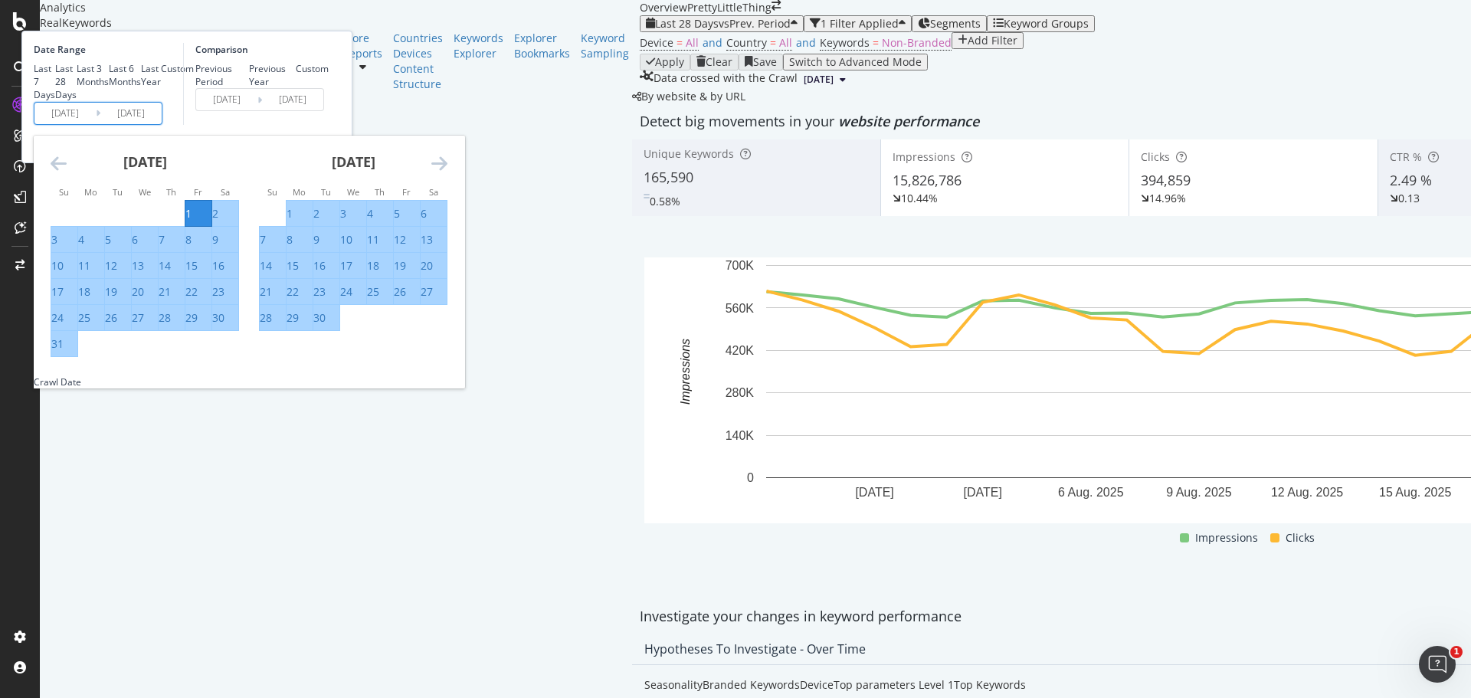
click at [448, 172] on icon "Move forward to switch to the next month." at bounding box center [439, 163] width 16 height 18
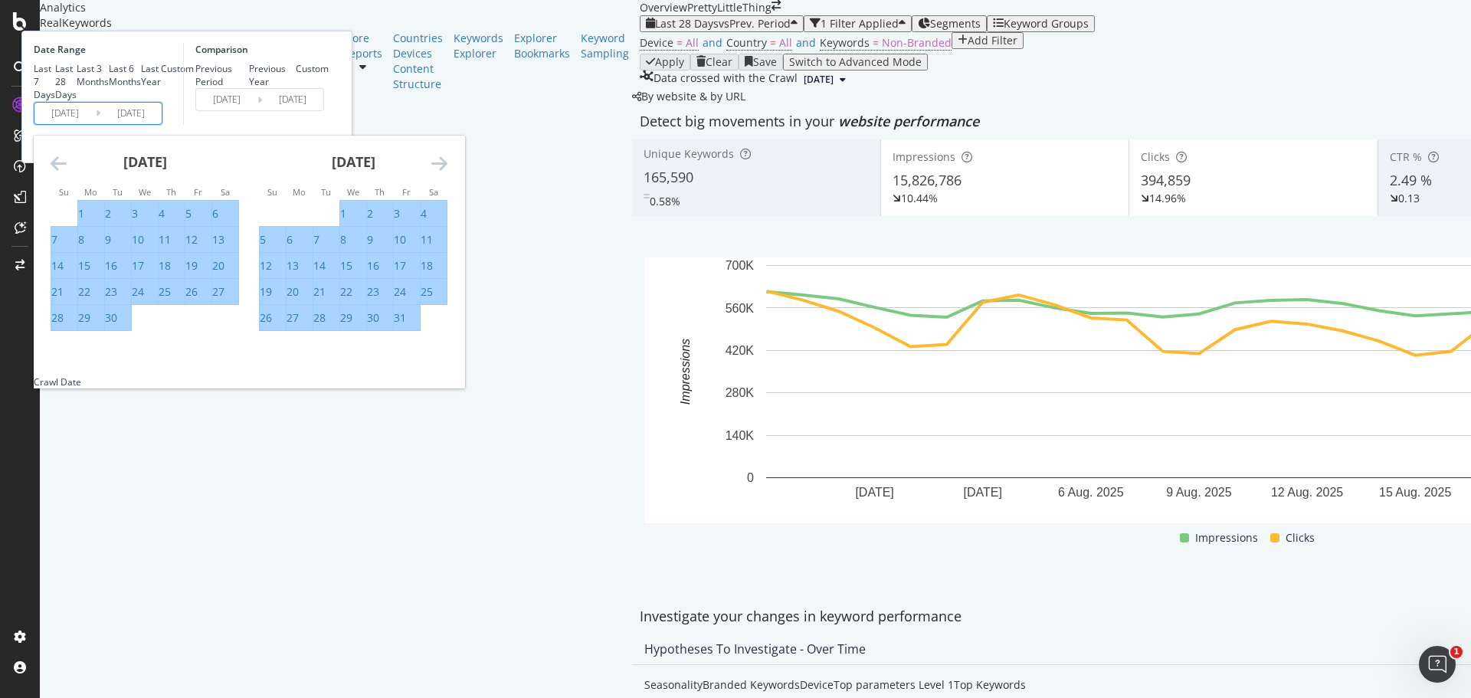
click at [448, 172] on icon "Move forward to switch to the next month." at bounding box center [439, 163] width 16 height 18
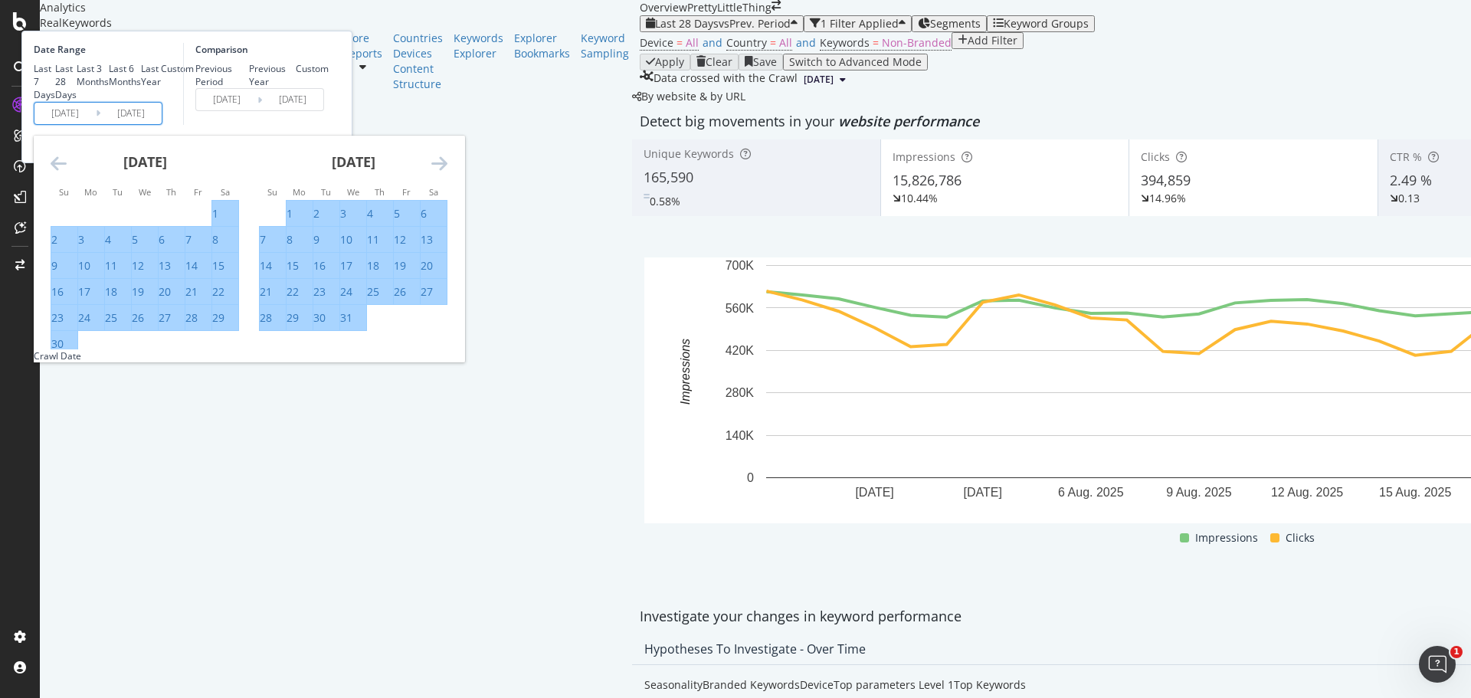
click at [448, 172] on icon "Move forward to switch to the next month." at bounding box center [439, 163] width 16 height 18
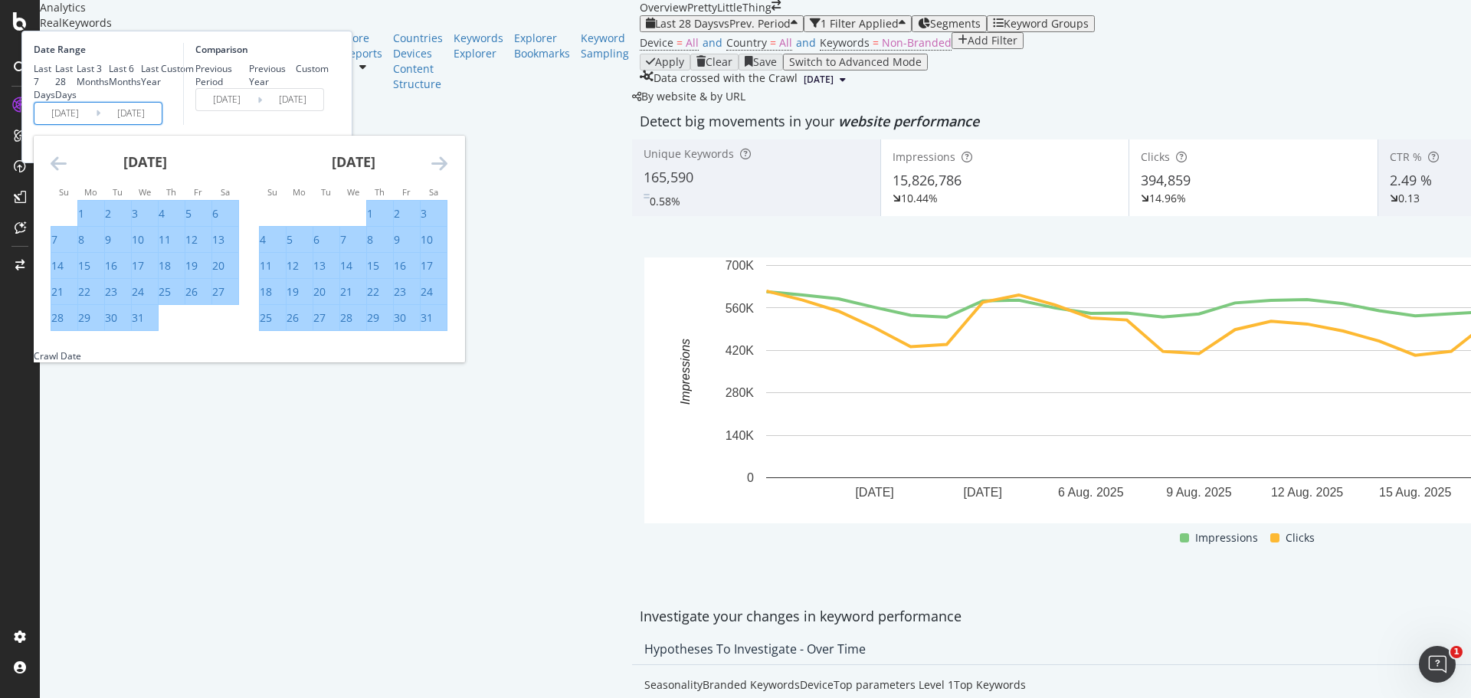
click at [448, 172] on icon "Move forward to switch to the next month." at bounding box center [439, 163] width 16 height 18
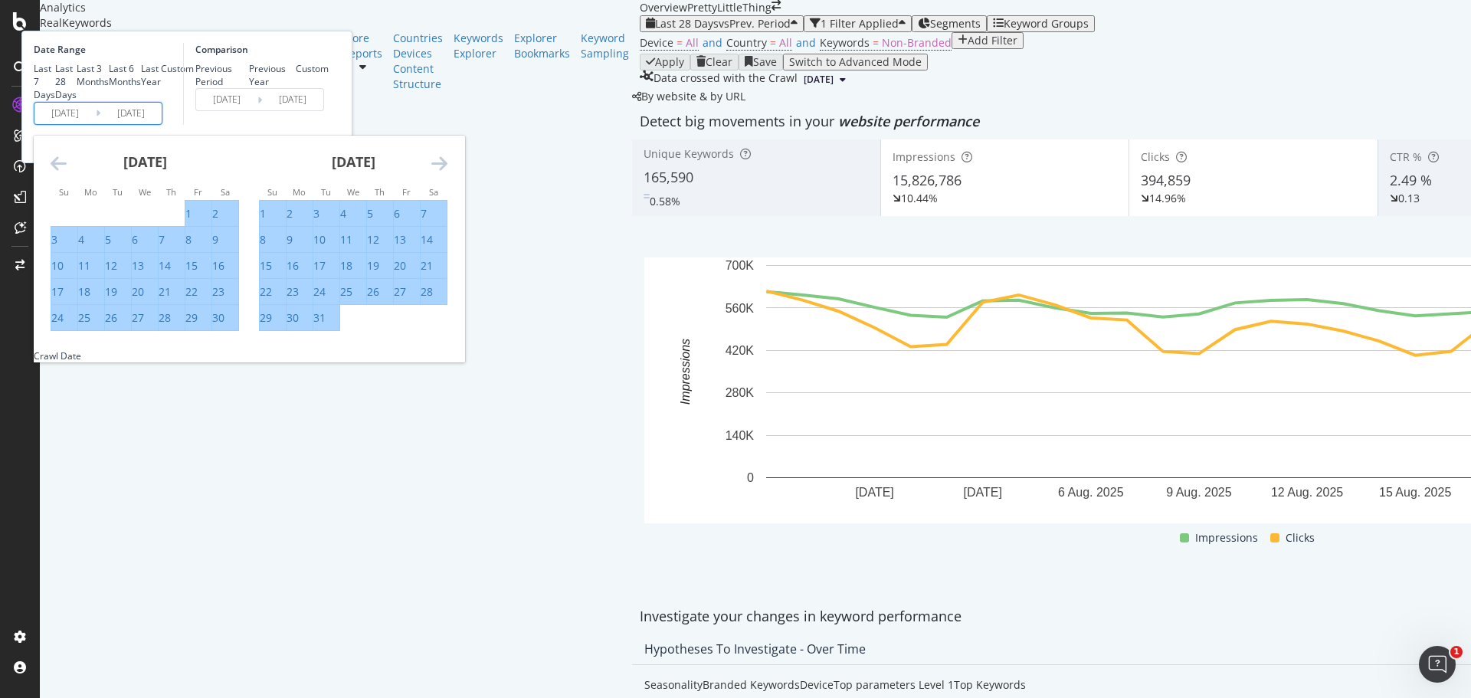
click at [448, 172] on icon "Move forward to switch to the next month." at bounding box center [439, 163] width 16 height 18
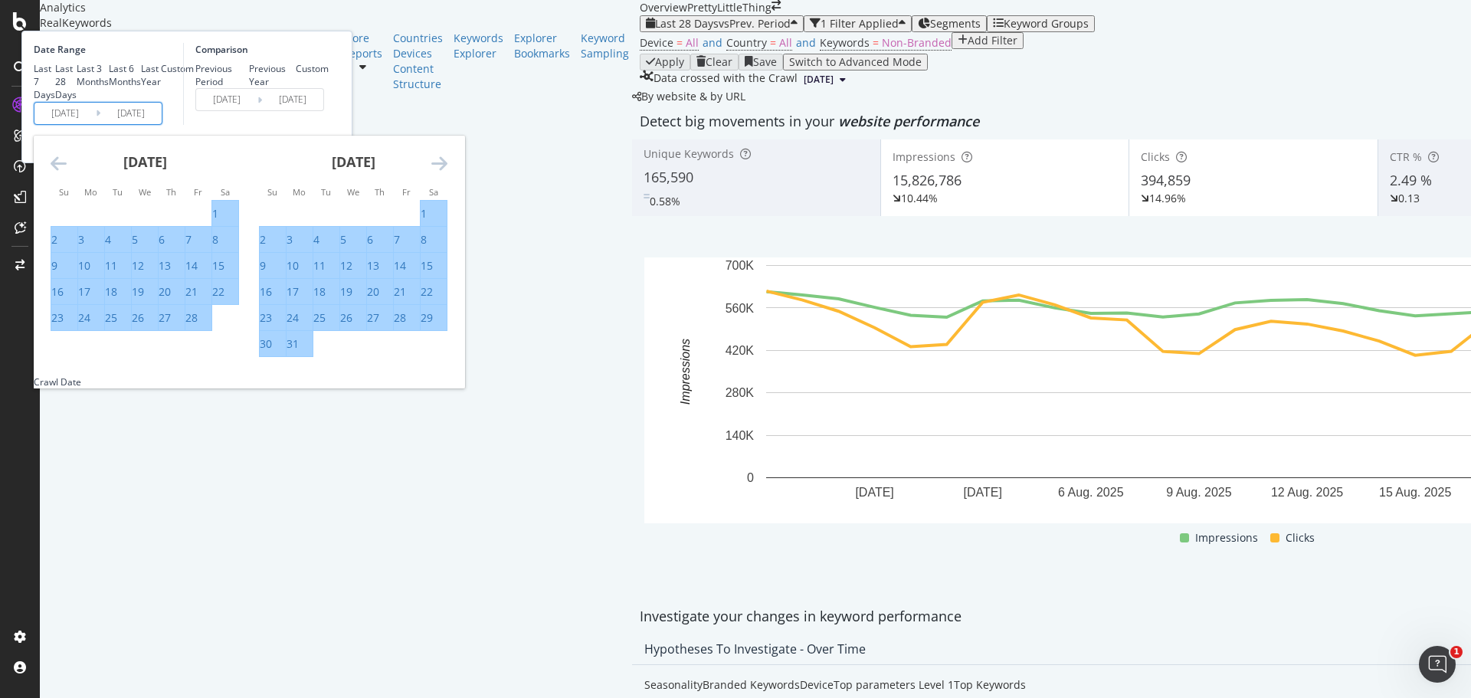
click at [198, 326] on div "28" at bounding box center [191, 317] width 12 height 15
type input "[DATE]"
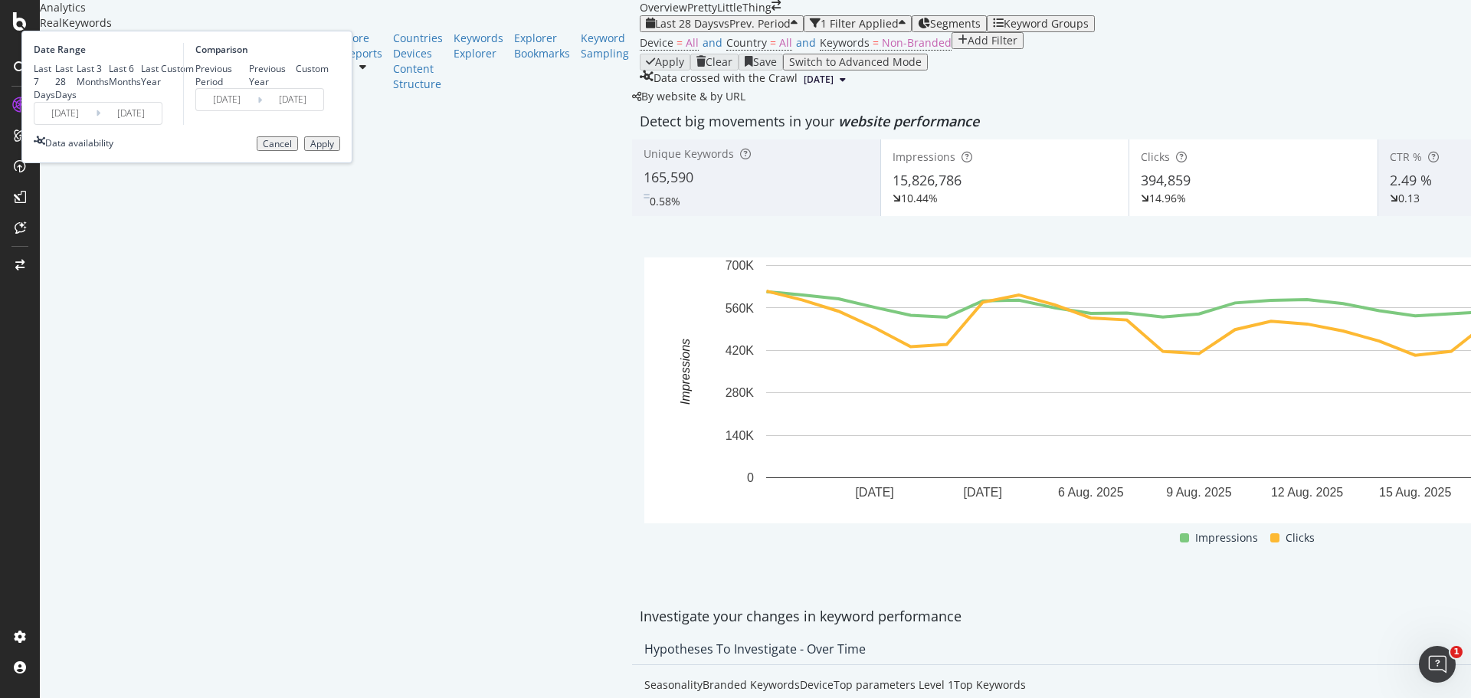
click at [297, 88] on div "Previous Year" at bounding box center [273, 75] width 48 height 26
type input "[DATE]"
click at [257, 110] on input "[DATE]" at bounding box center [226, 99] width 61 height 21
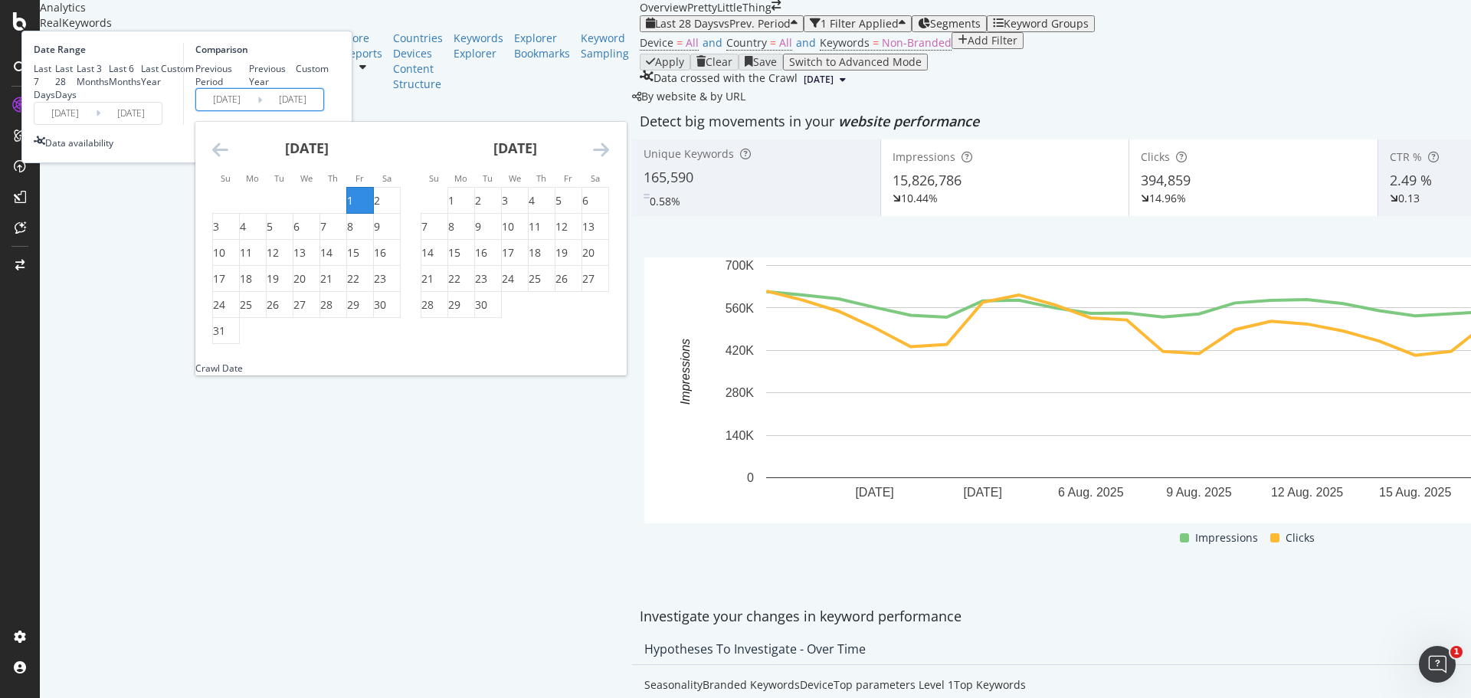
click at [228, 159] on icon "Move backward to switch to the previous month." at bounding box center [220, 149] width 16 height 18
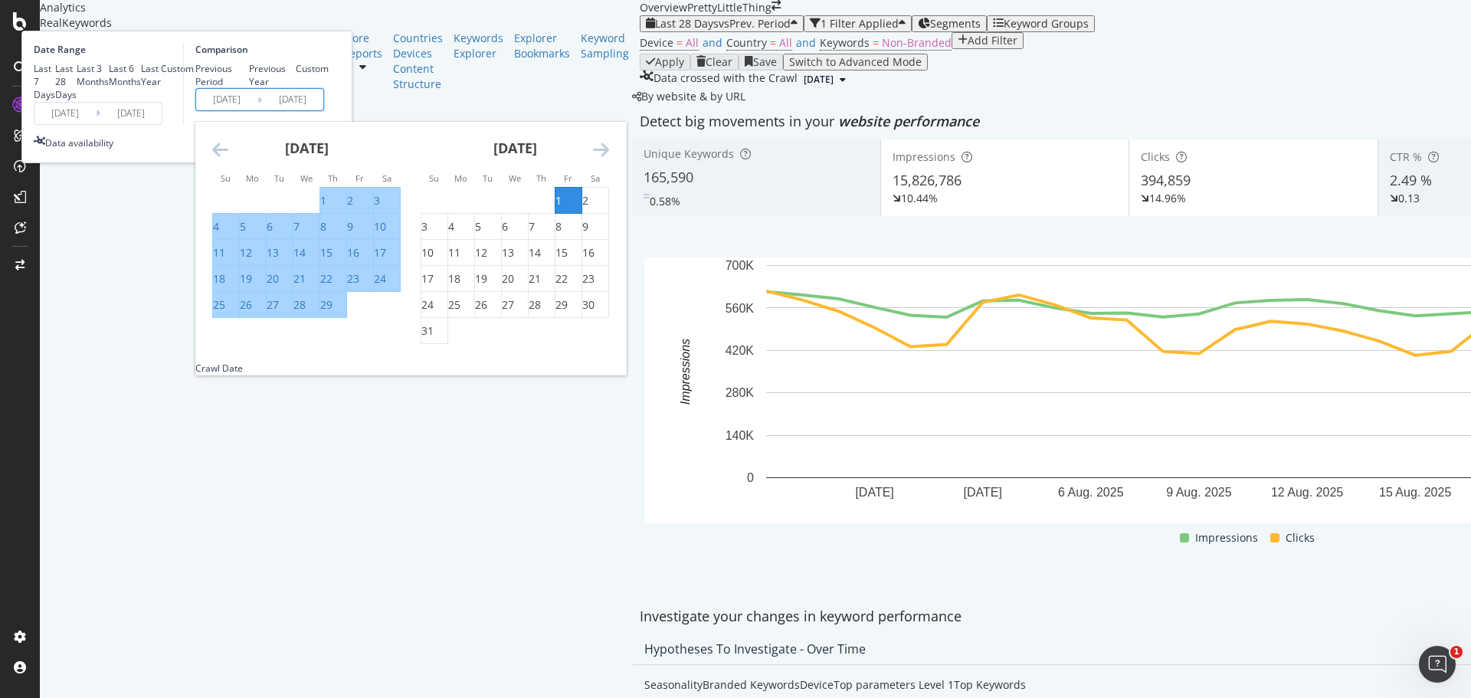
click at [353, 154] on div "Date Range Last 7 Days Last 28 Days Last 3 Months Last 6 Months Last Year Custo…" at bounding box center [186, 97] width 331 height 133
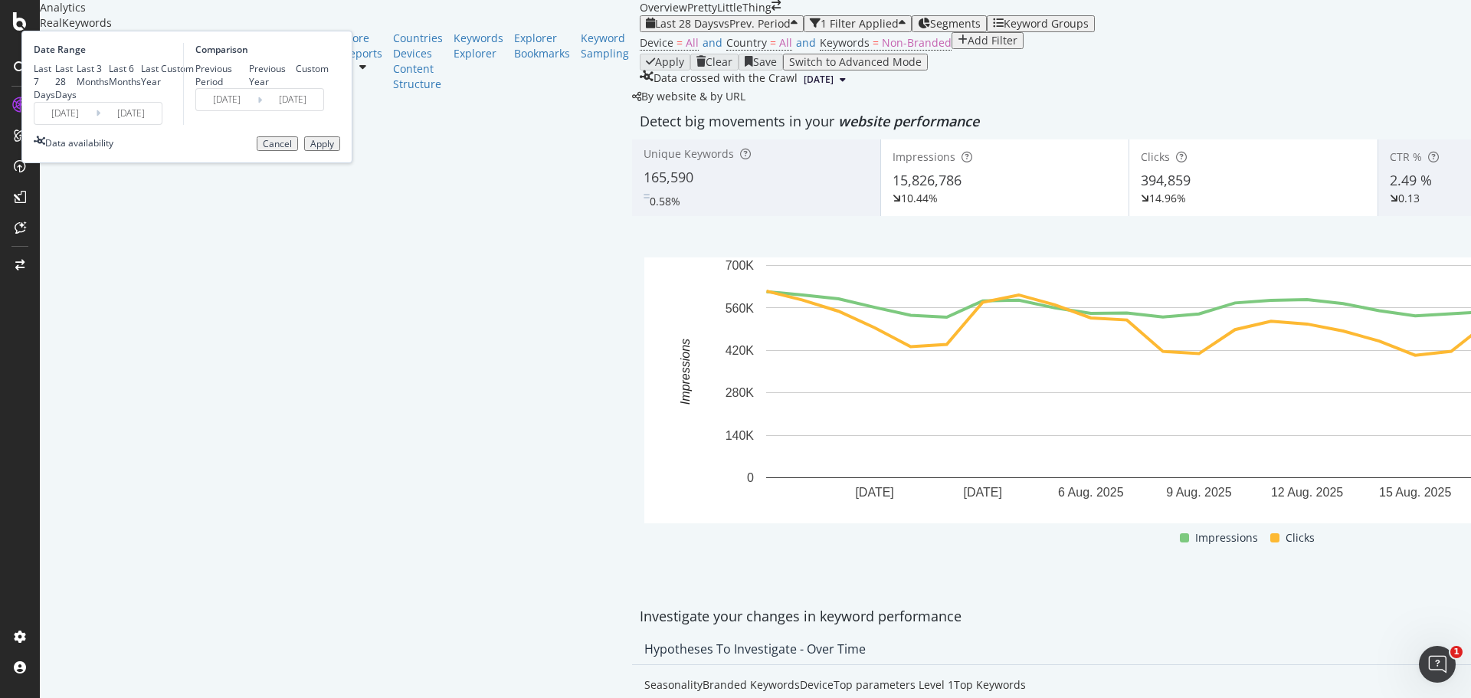
click at [334, 149] on div "Apply" at bounding box center [322, 144] width 24 height 11
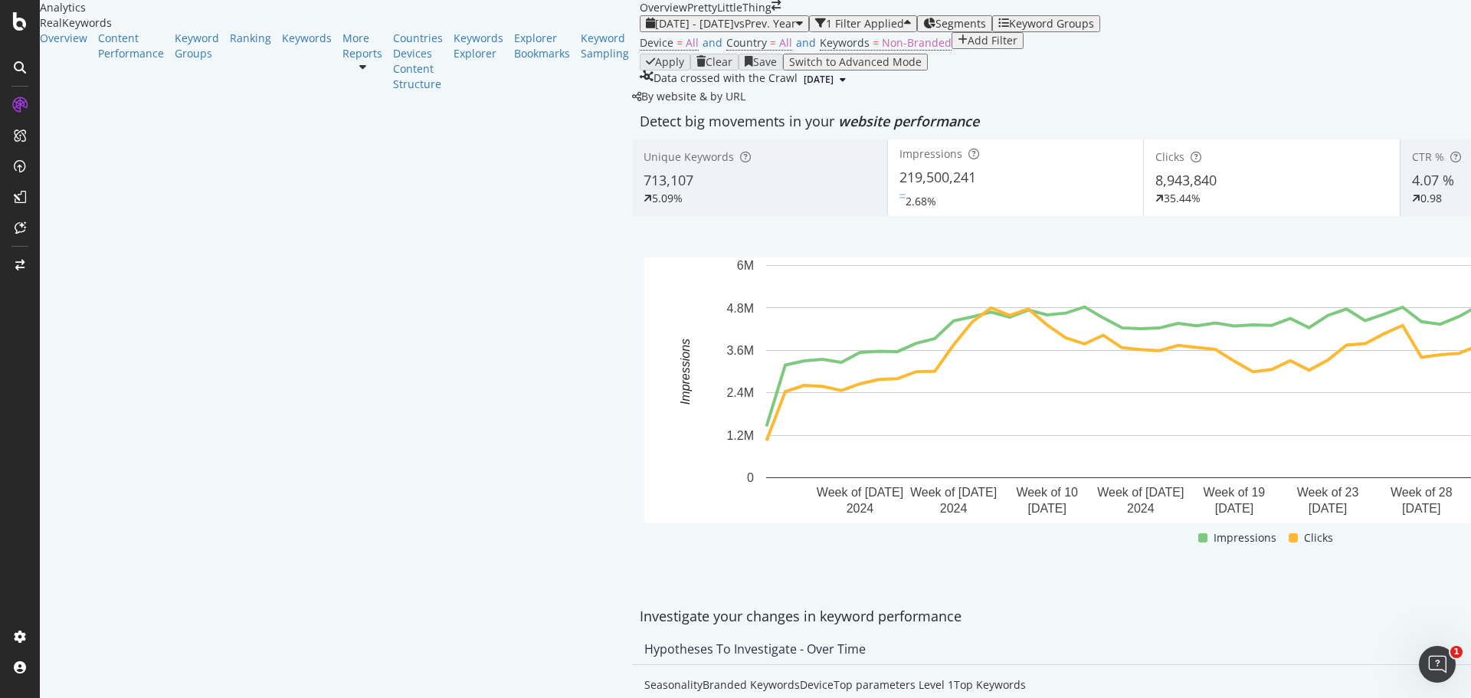
click at [772, 11] on icon "arrow-right-arrow-left" at bounding box center [776, 5] width 9 height 11
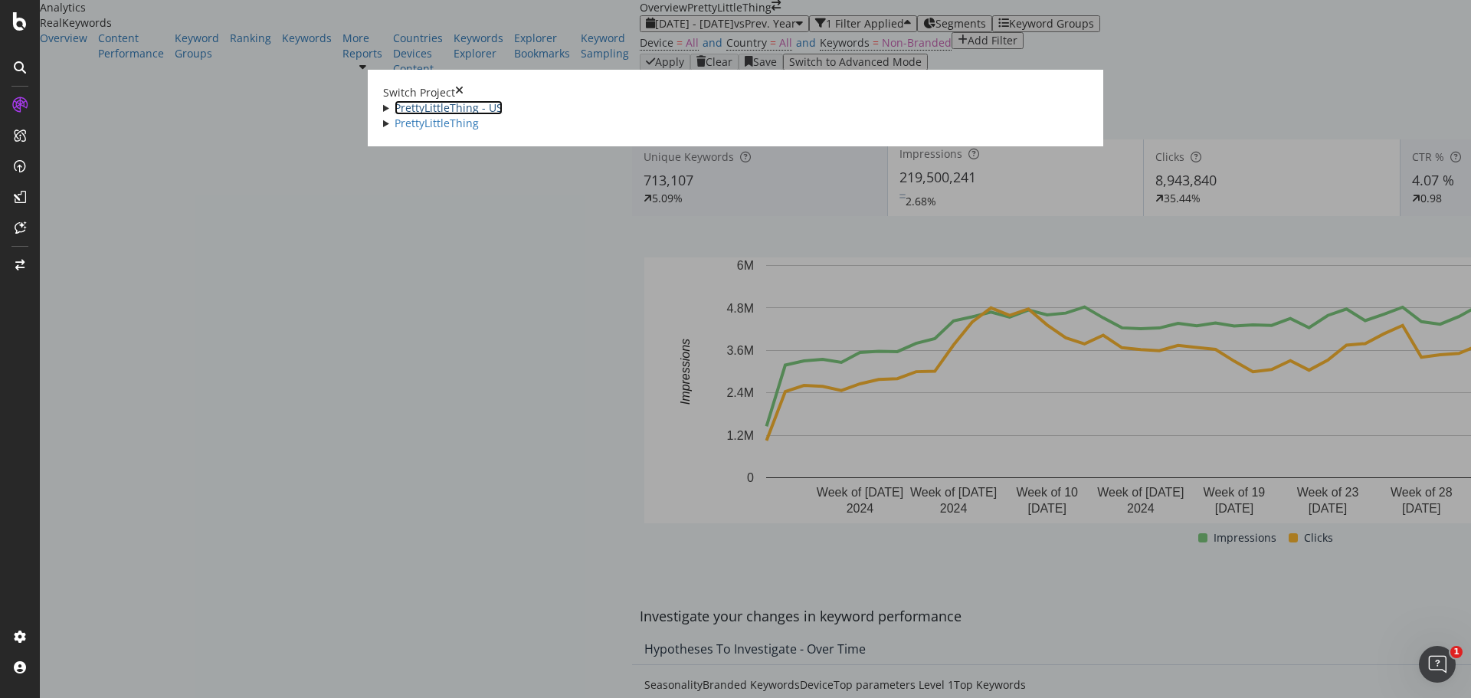
click at [397, 108] on link "PrettyLittleThing - US" at bounding box center [449, 107] width 108 height 15
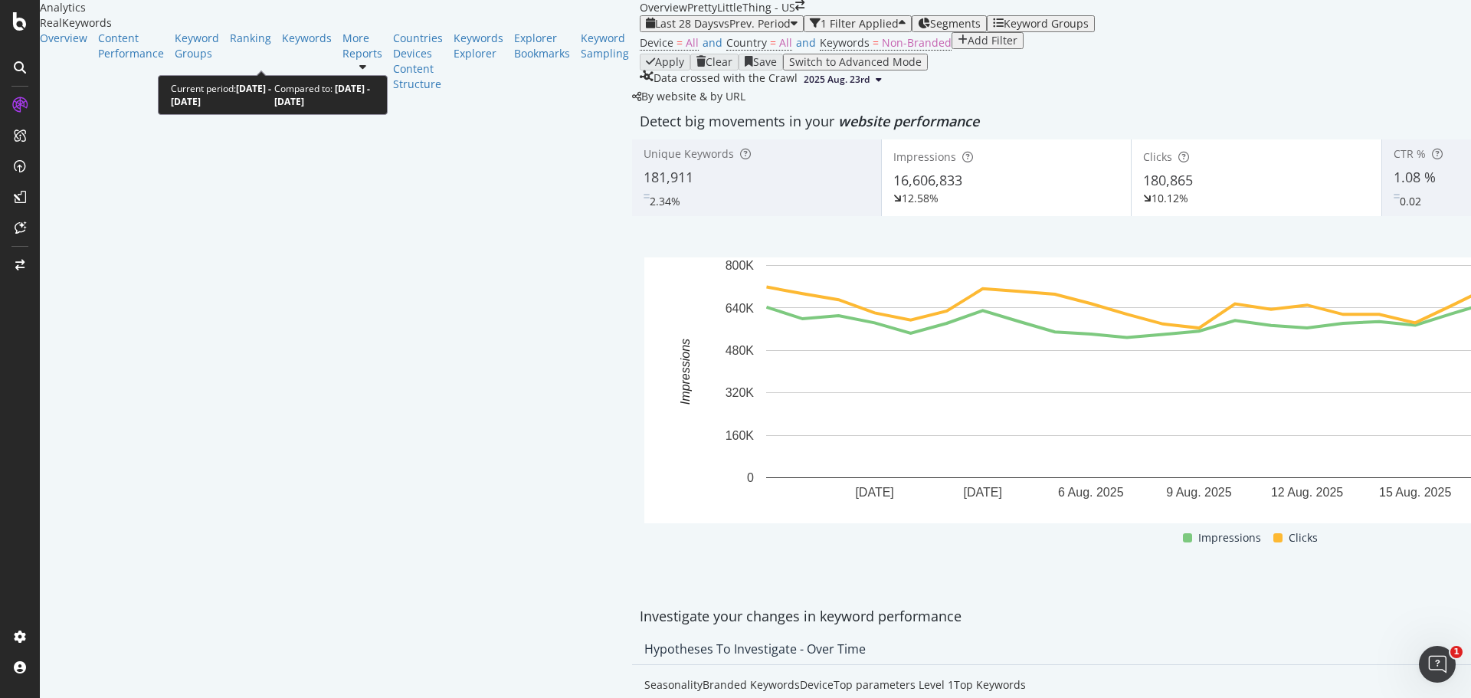
click at [719, 31] on span "vs Prev. Period" at bounding box center [755, 23] width 72 height 15
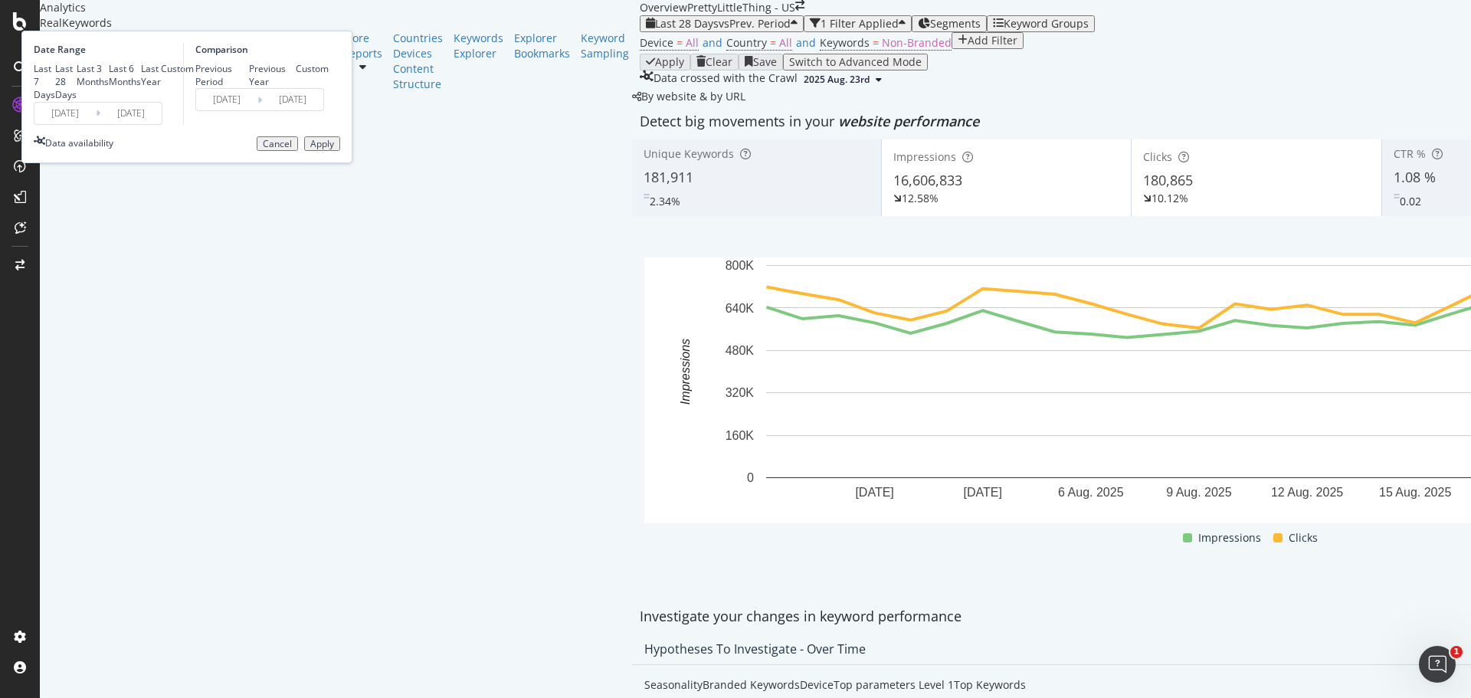
click at [194, 75] on div "Custom" at bounding box center [177, 68] width 33 height 13
click at [96, 124] on input "[DATE]" at bounding box center [64, 113] width 61 height 21
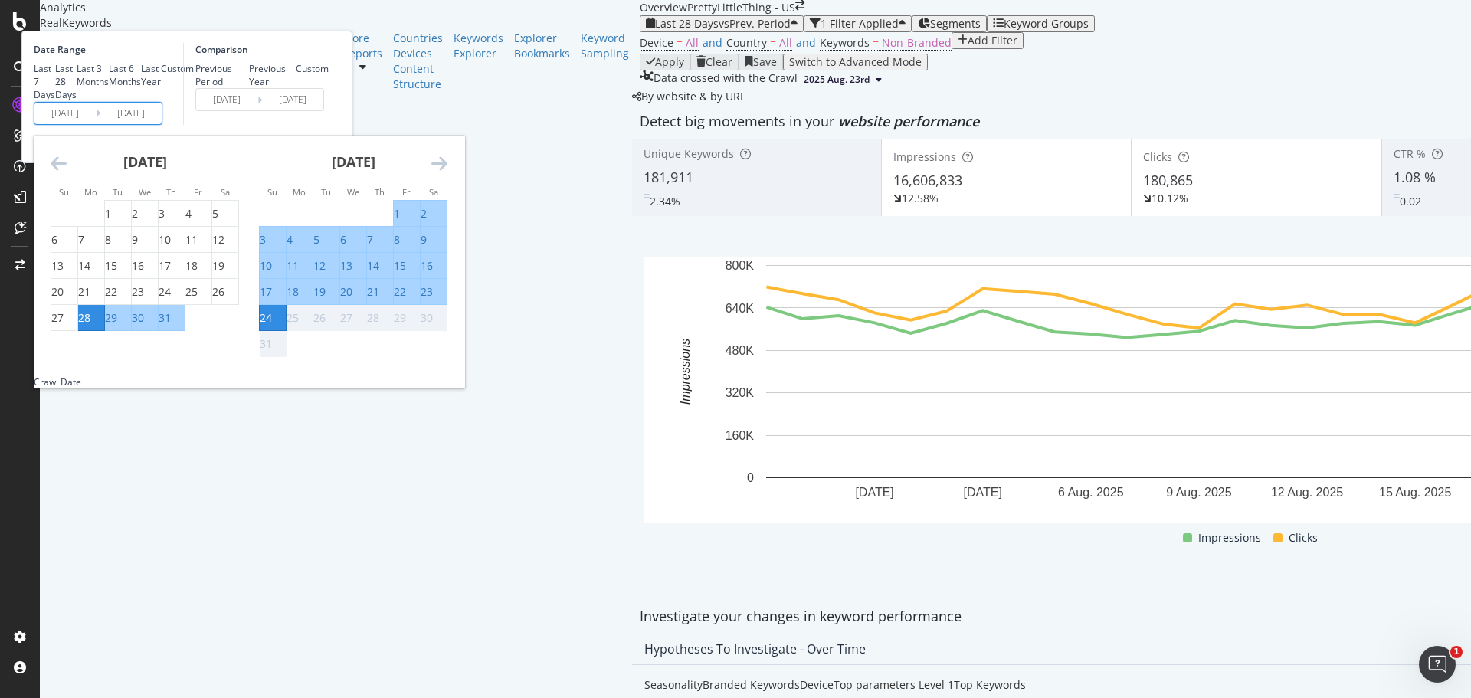
click at [67, 172] on icon "Move backward to switch to the previous month." at bounding box center [59, 163] width 16 height 18
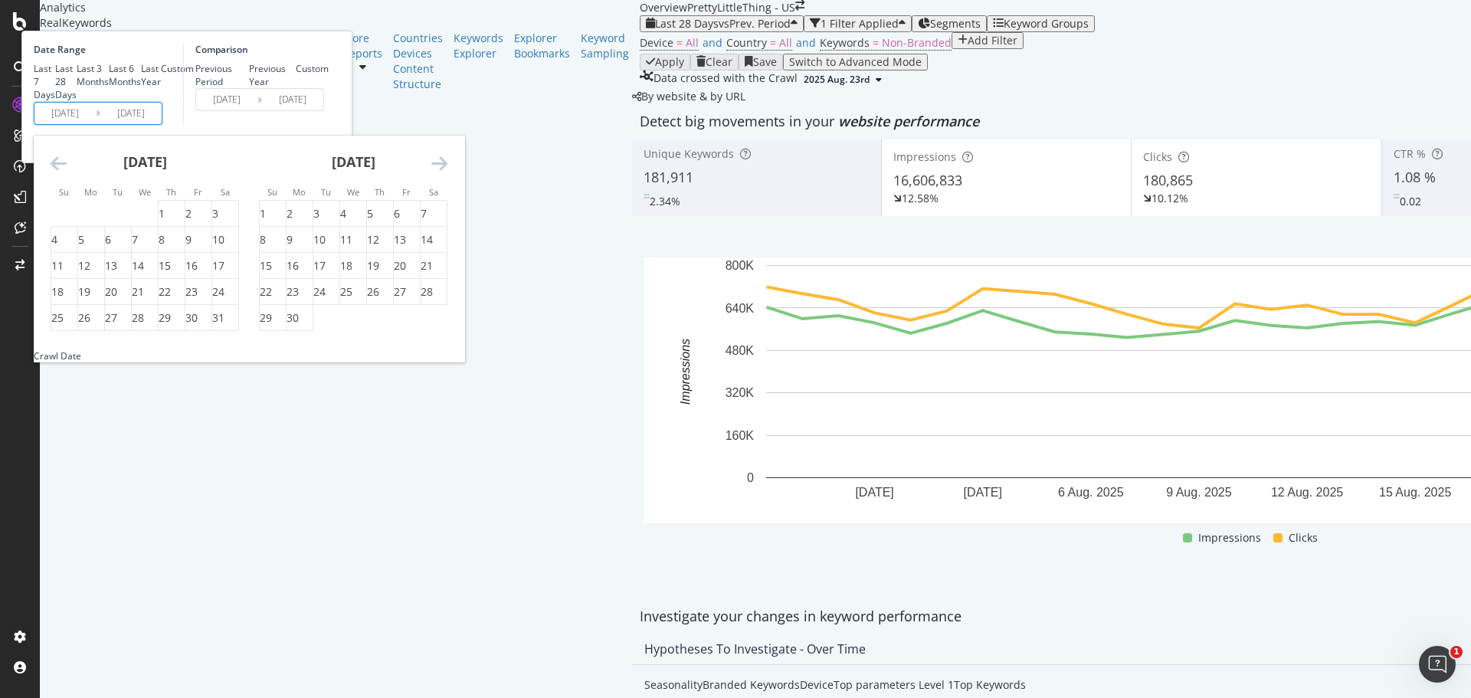
click at [67, 172] on icon "Move backward to switch to the previous month." at bounding box center [59, 163] width 16 height 18
click at [218, 221] on div "1" at bounding box center [215, 213] width 6 height 15
type input "[DATE]"
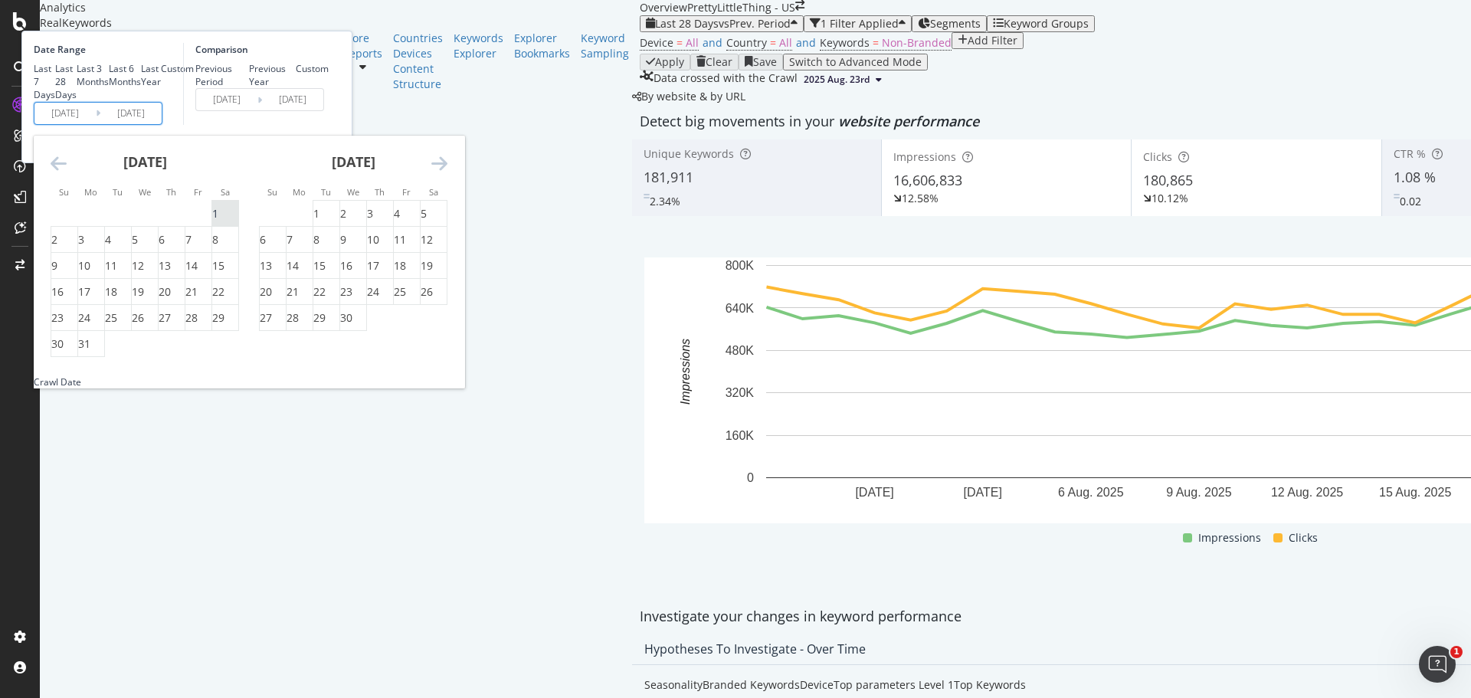
type input "[DATE]"
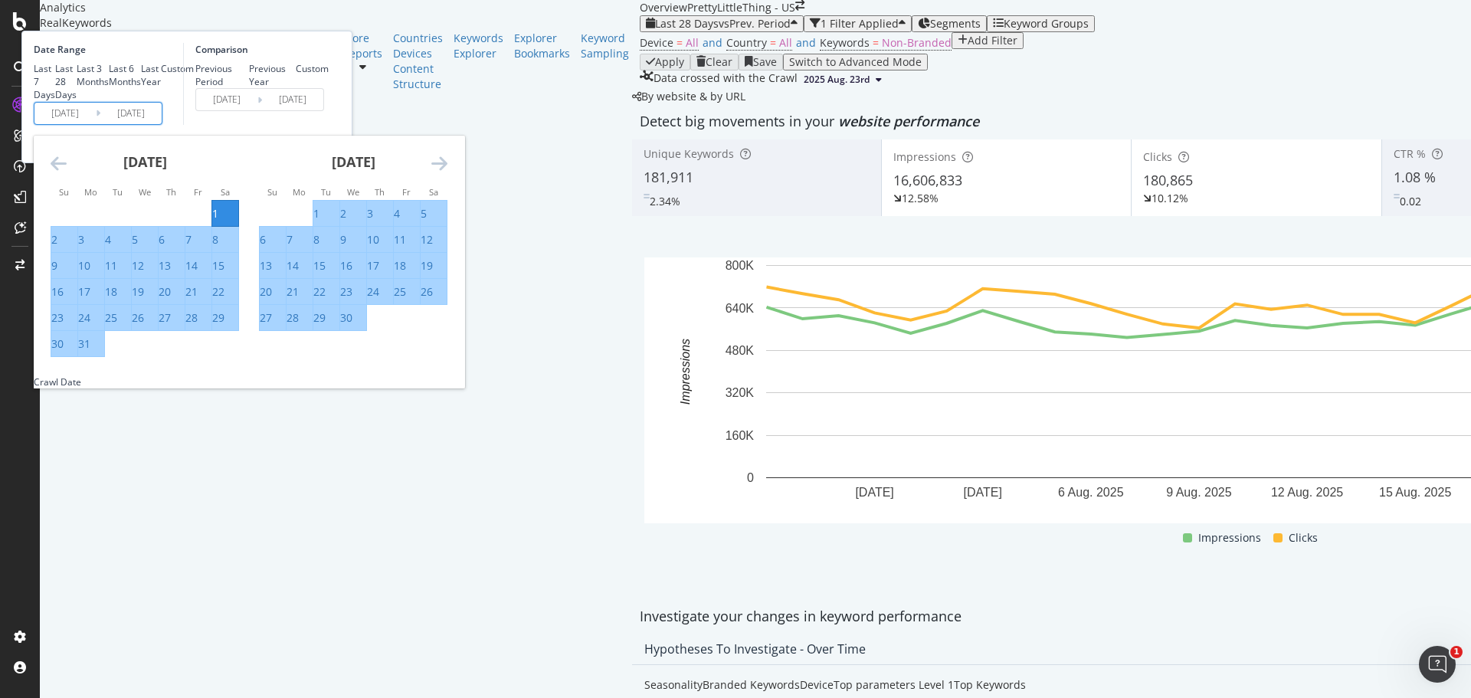
click at [448, 172] on icon "Move forward to switch to the next month." at bounding box center [439, 163] width 16 height 18
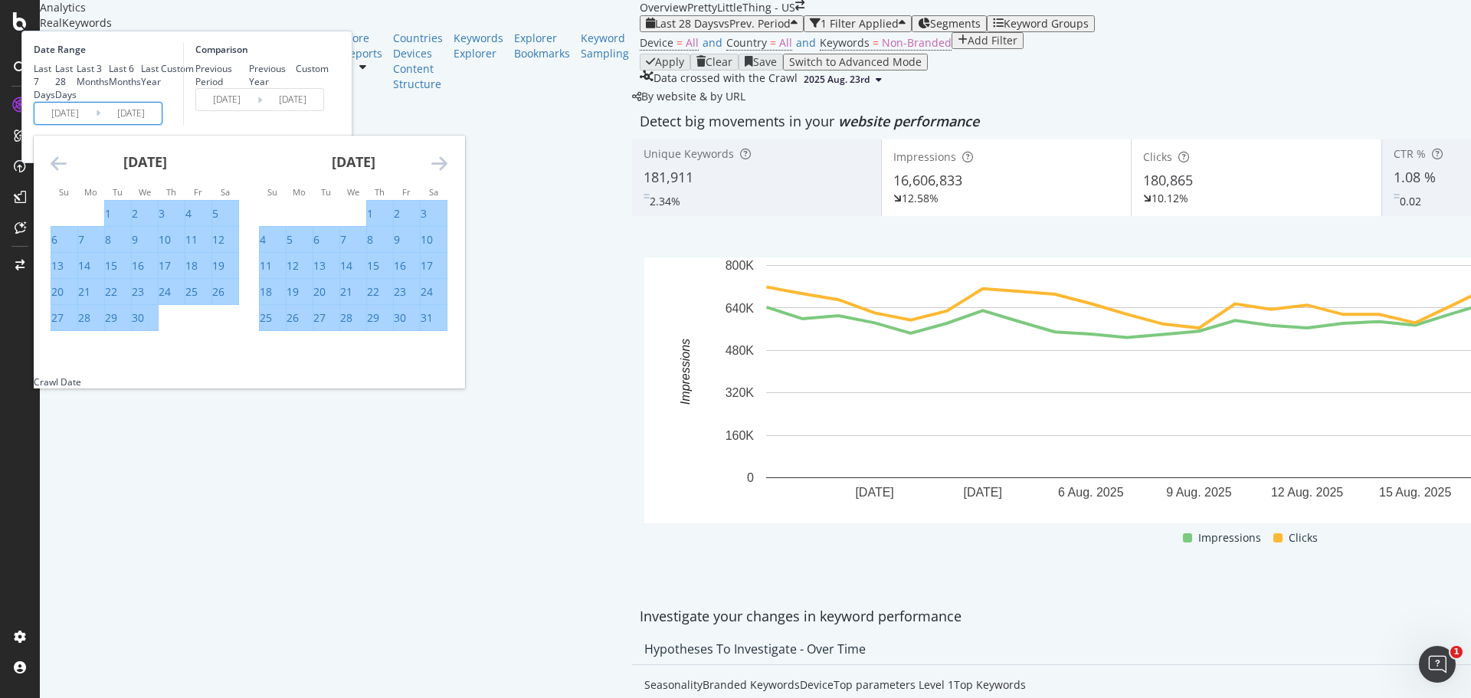
click at [448, 172] on icon "Move forward to switch to the next month." at bounding box center [439, 163] width 16 height 18
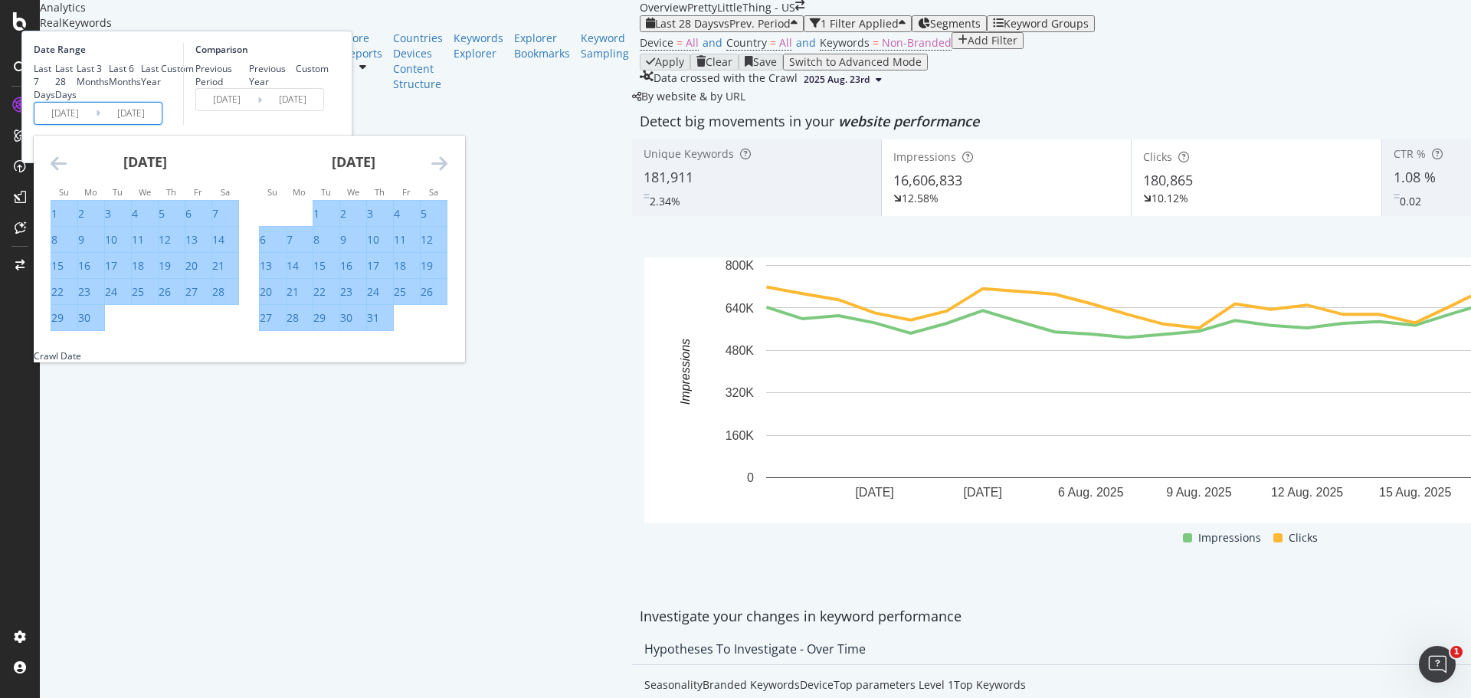
click at [448, 172] on icon "Move forward to switch to the next month." at bounding box center [439, 163] width 16 height 18
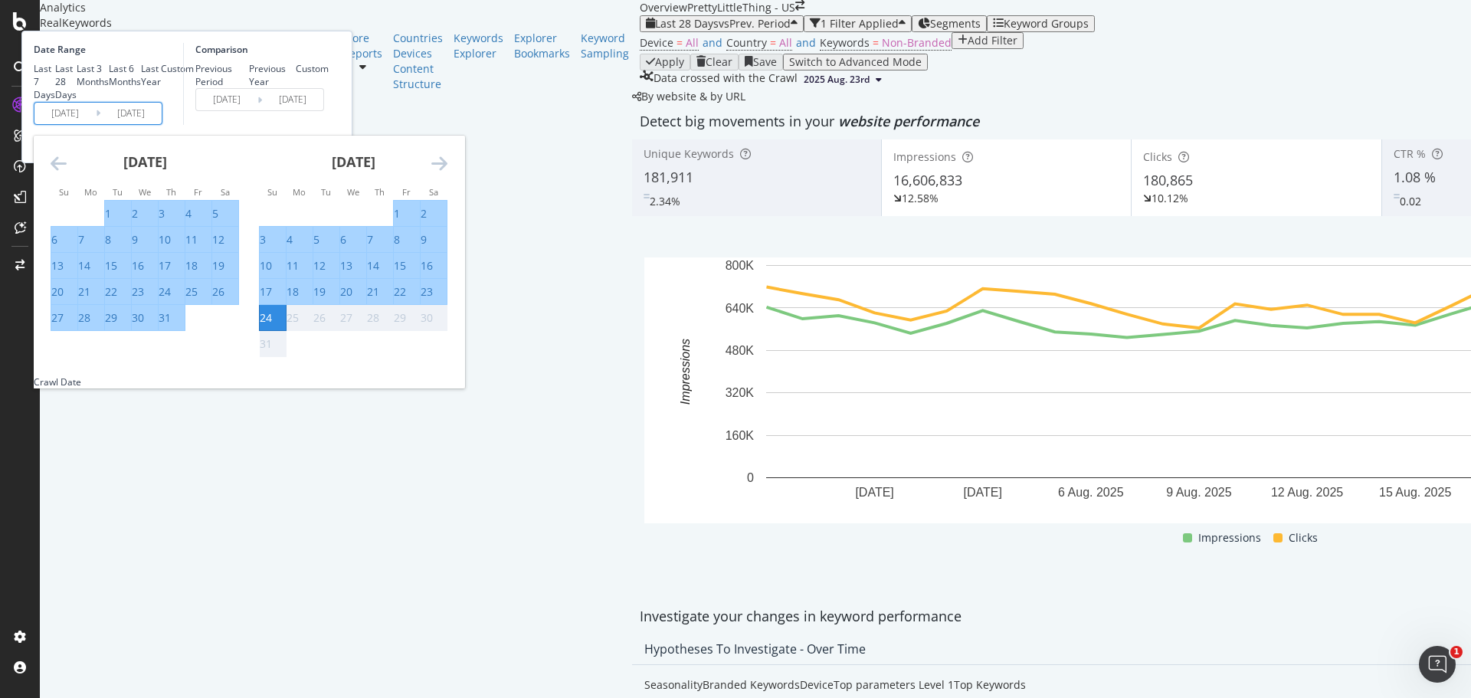
click at [272, 326] on div "24" at bounding box center [266, 317] width 12 height 15
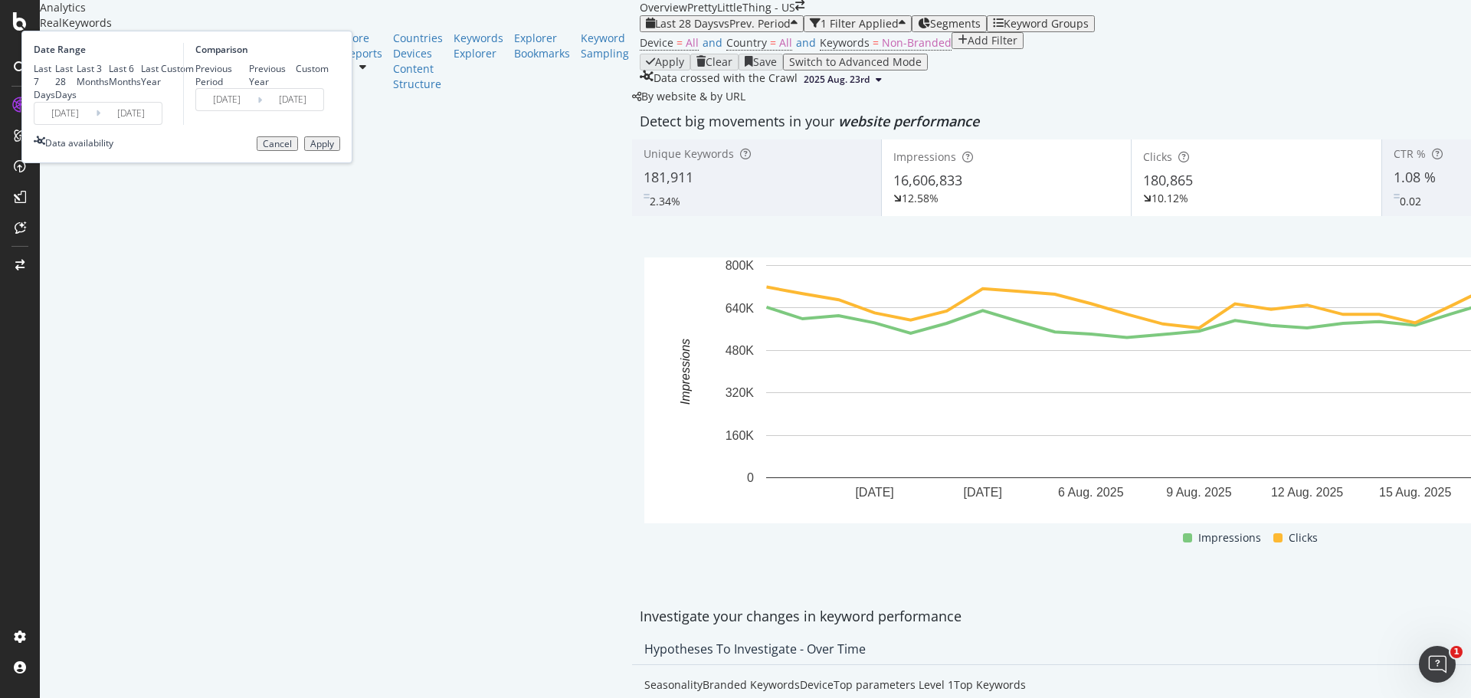
click at [297, 88] on div "Previous Year" at bounding box center [273, 75] width 48 height 26
type input "[DATE]"
click at [334, 149] on div "Apply" at bounding box center [322, 144] width 24 height 11
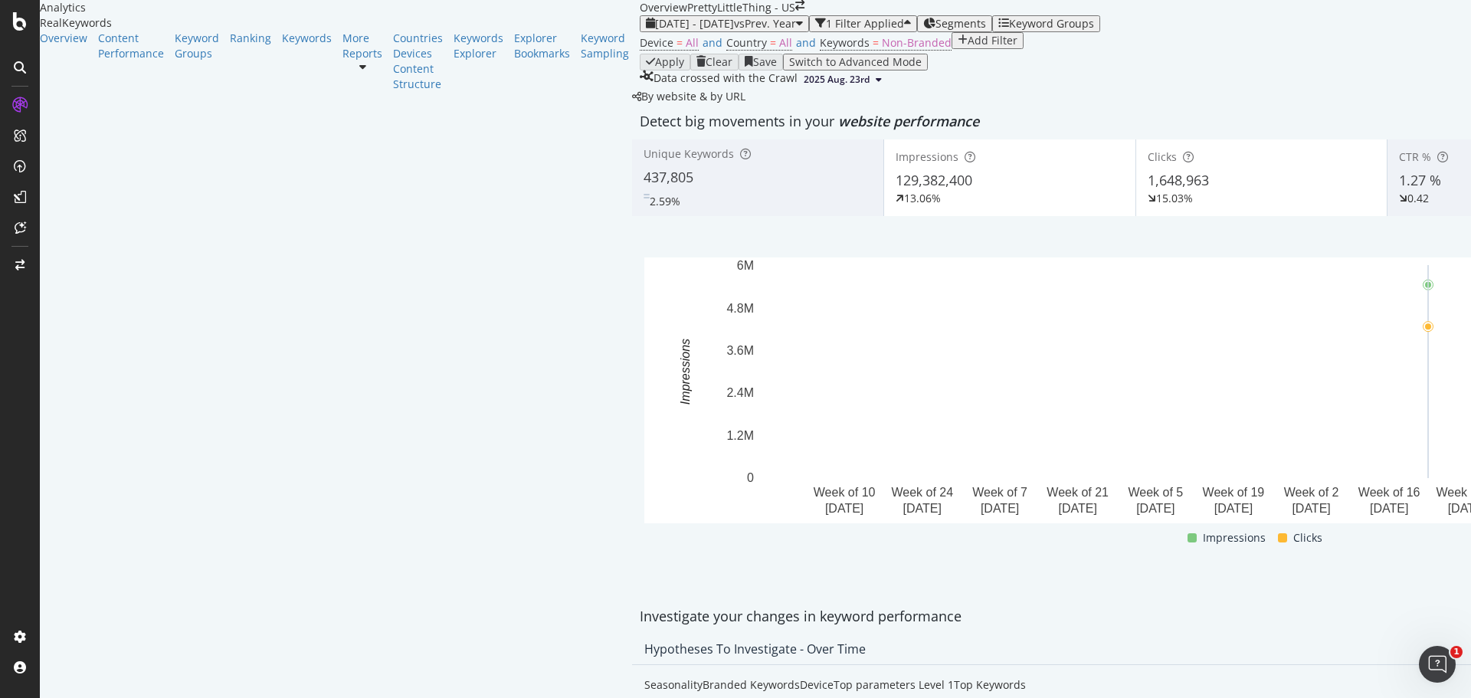
scroll to position [613, 0]
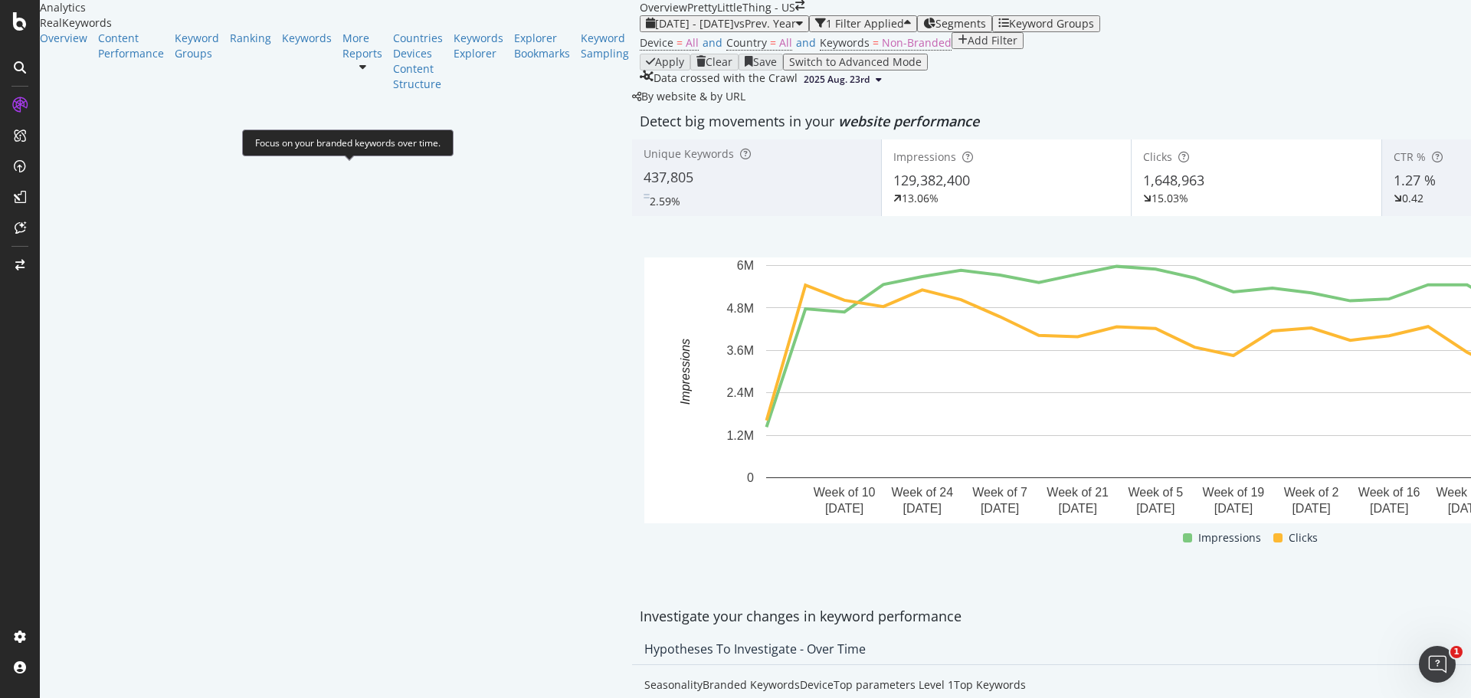
click at [703, 677] on div "Branded Keywords" at bounding box center [751, 684] width 97 height 15
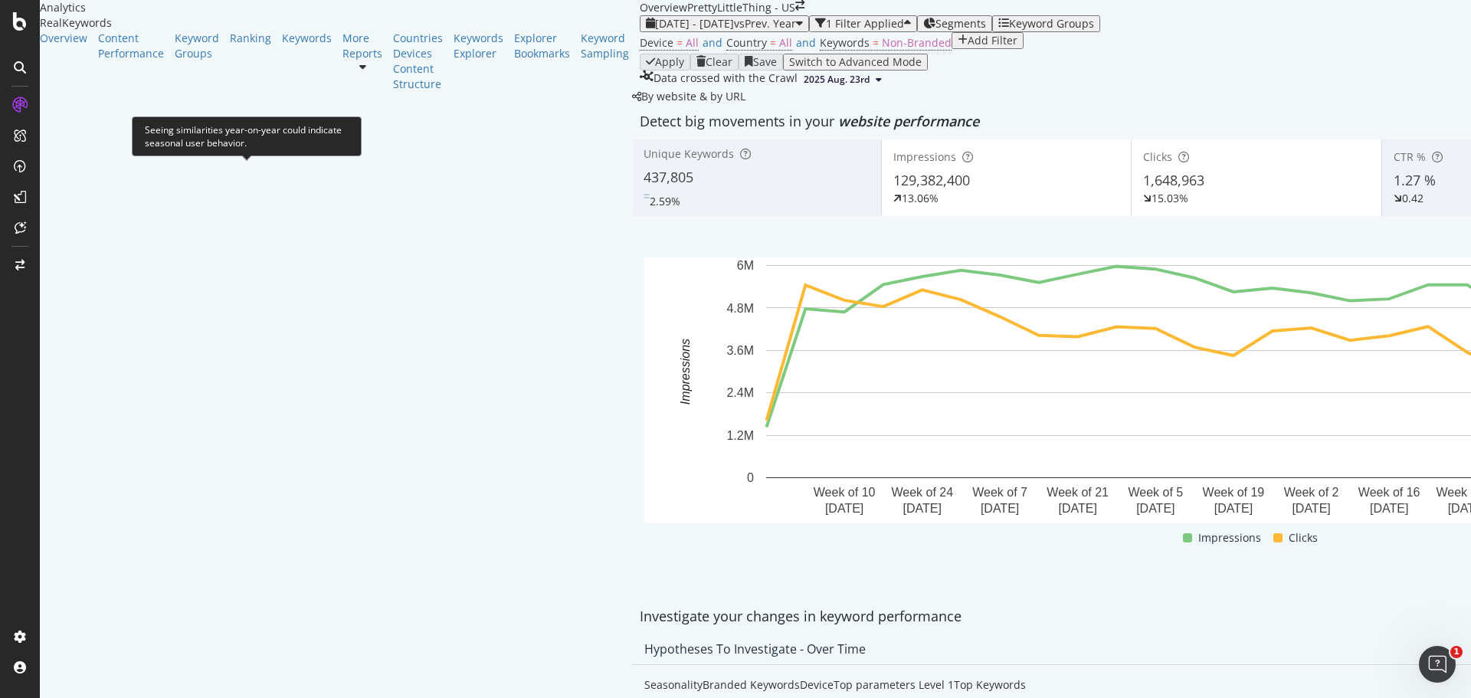
click at [644, 677] on div "Seasonality" at bounding box center [673, 684] width 58 height 15
